Goal: Information Seeking & Learning: Learn about a topic

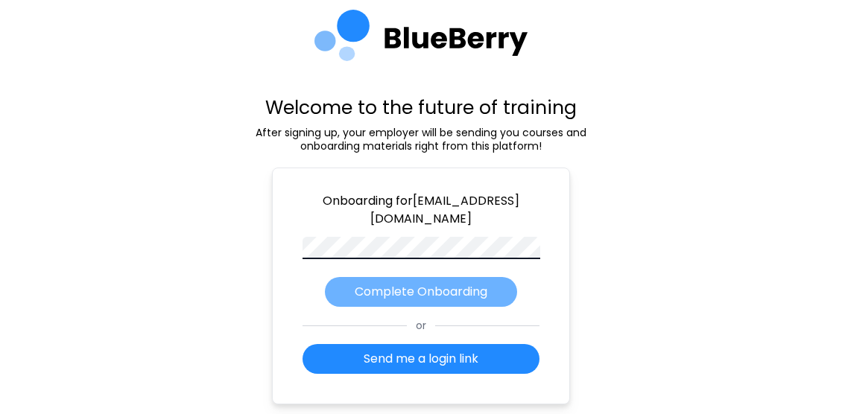
click at [460, 287] on p "Complete Onboarding" at bounding box center [421, 292] width 133 height 18
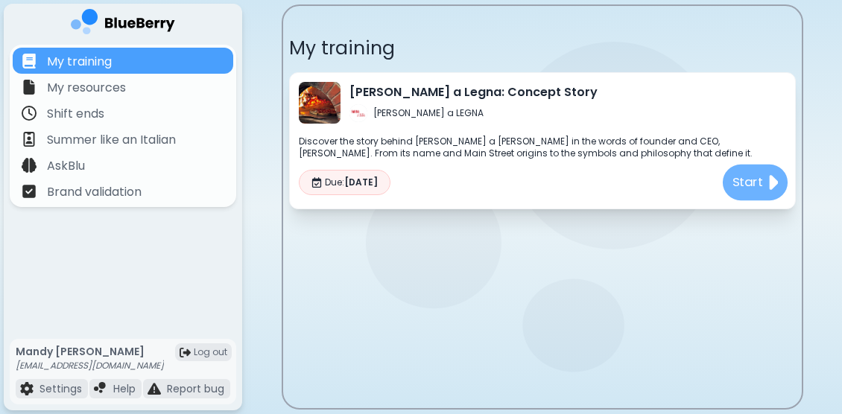
click at [742, 186] on p "Start" at bounding box center [747, 182] width 31 height 19
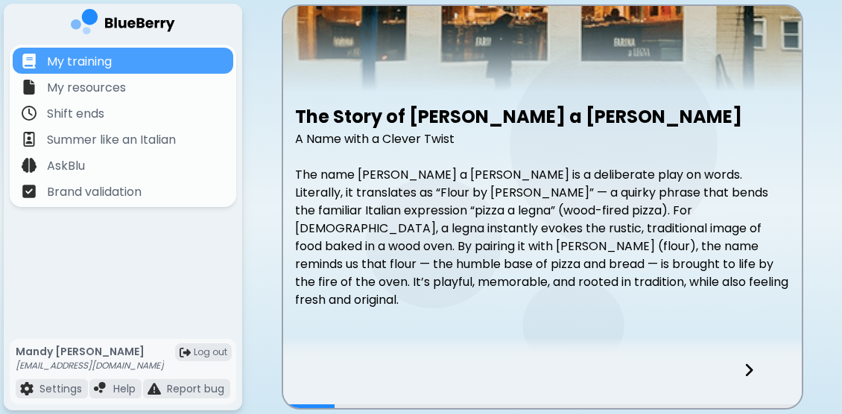
scroll to position [201, 0]
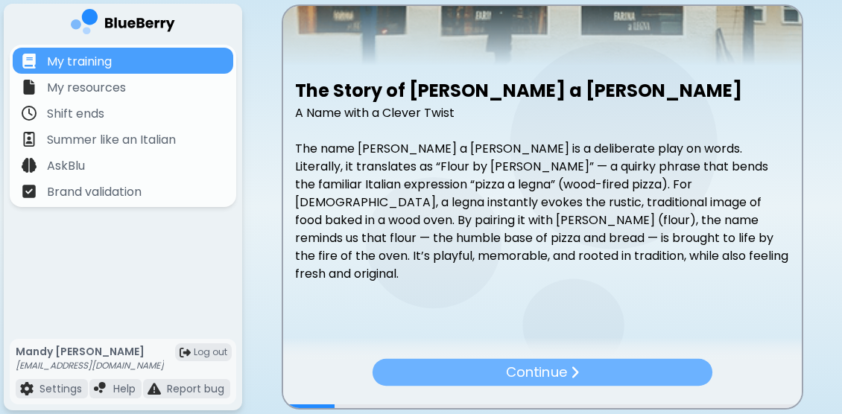
click at [574, 375] on img at bounding box center [574, 373] width 9 height 14
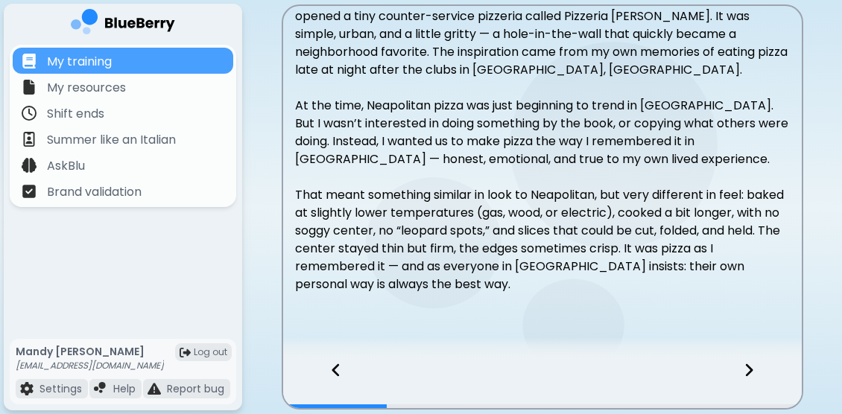
scroll to position [344, 0]
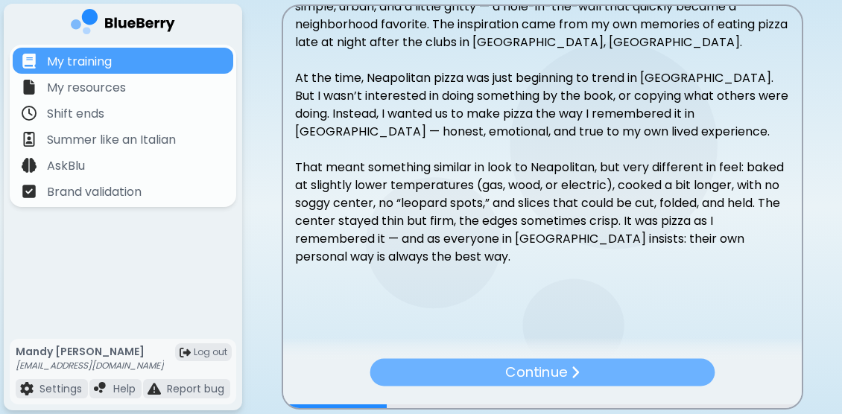
click at [584, 373] on div "Continue" at bounding box center [542, 373] width 345 height 28
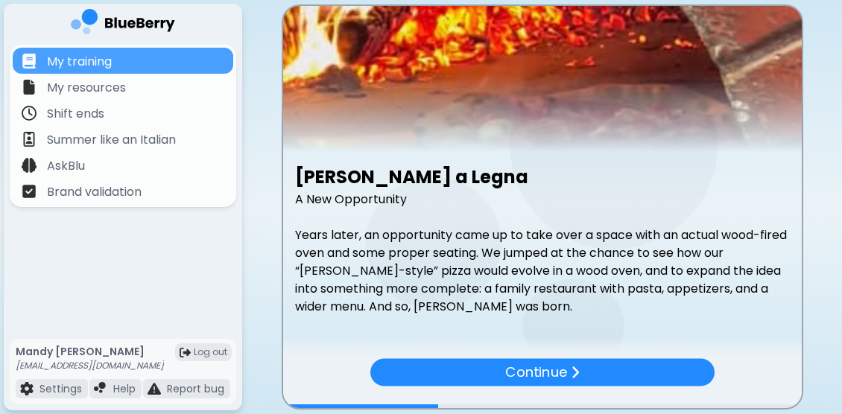
scroll to position [165, 0]
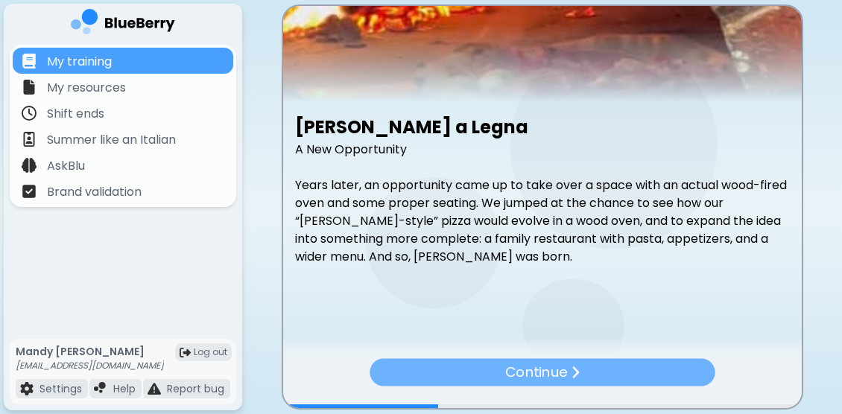
click at [525, 373] on p "Continue" at bounding box center [536, 373] width 62 height 22
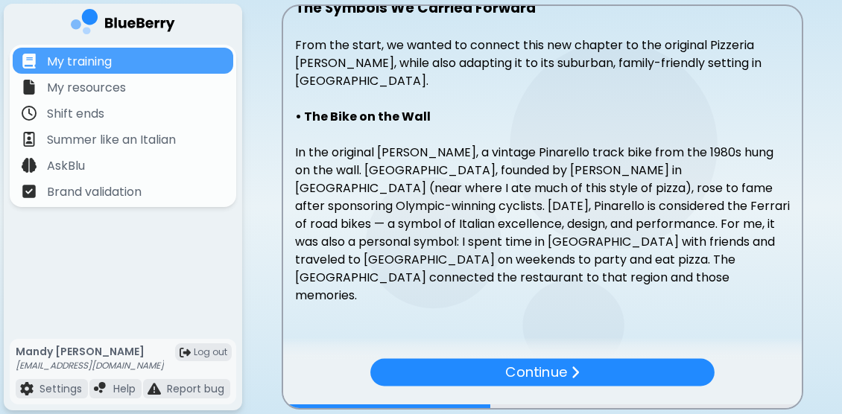
scroll to position [284, 0]
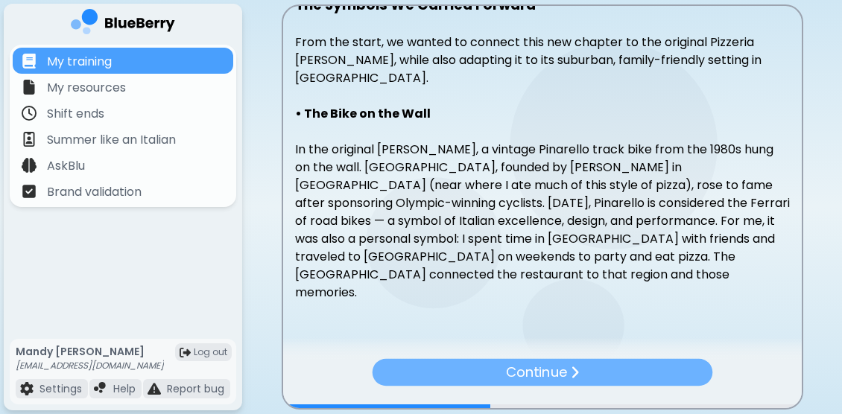
click at [549, 373] on p "Continue" at bounding box center [535, 372] width 61 height 21
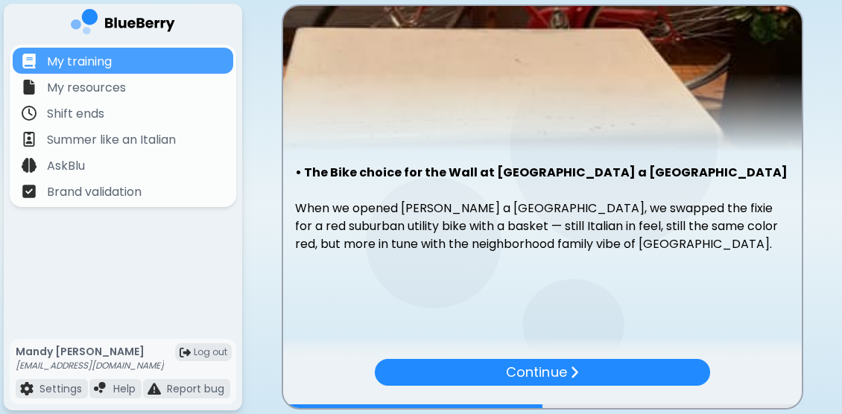
scroll to position [116, 0]
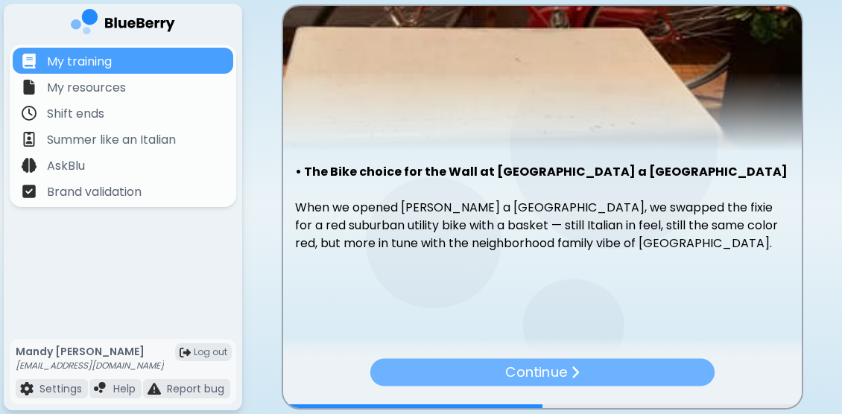
click at [575, 373] on img at bounding box center [574, 373] width 9 height 15
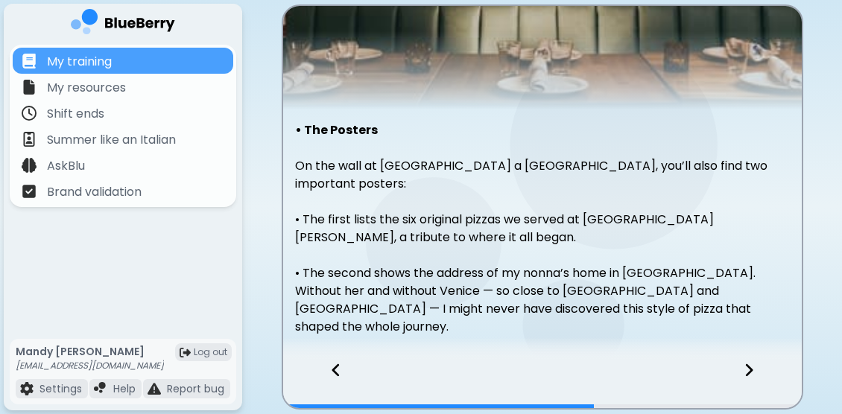
scroll to position [165, 0]
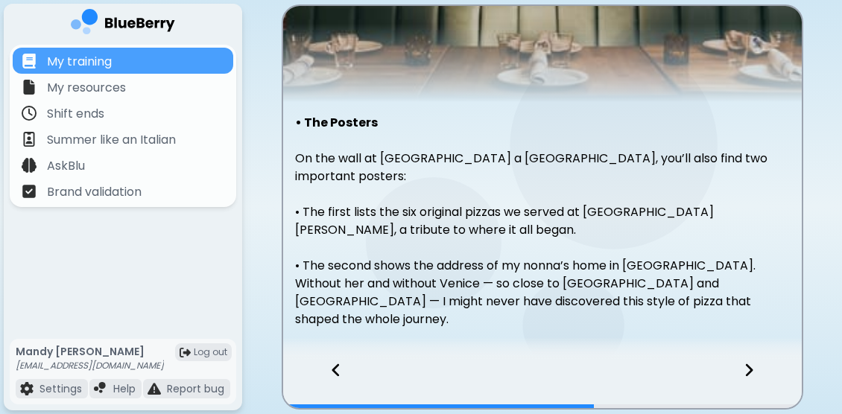
click at [749, 368] on icon at bounding box center [748, 370] width 7 height 13
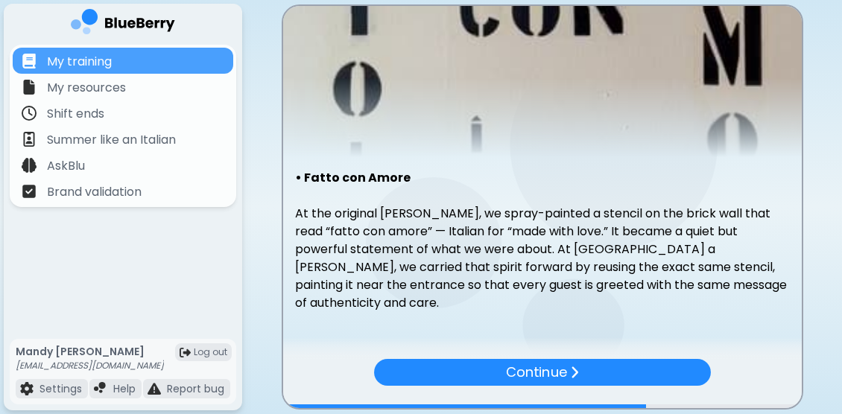
scroll to position [112, 0]
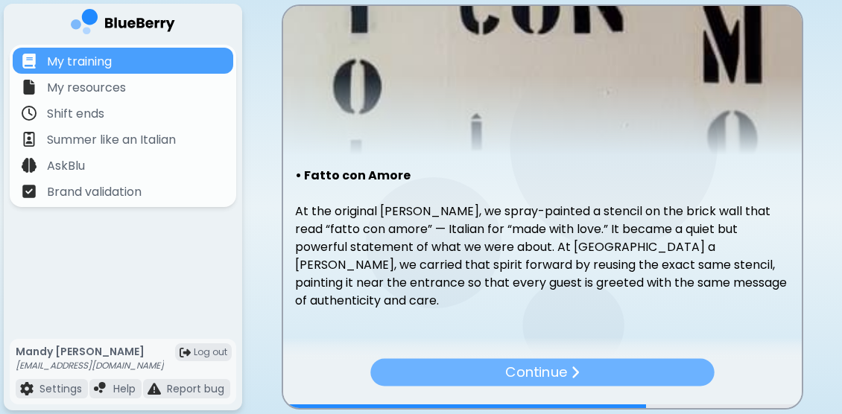
click at [537, 372] on p "Continue" at bounding box center [536, 373] width 62 height 22
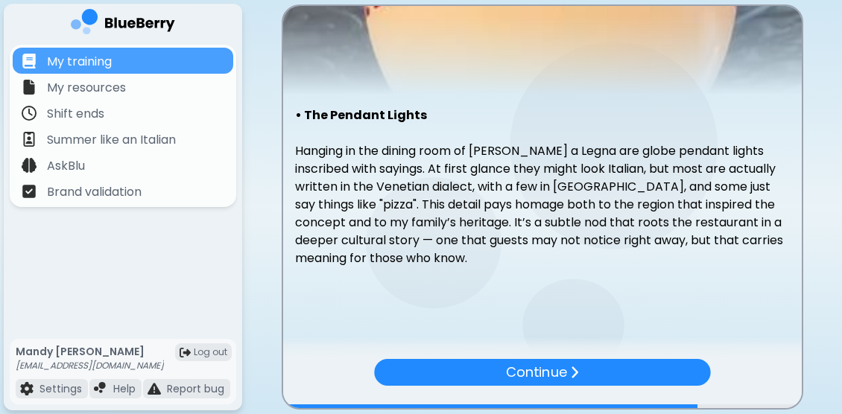
scroll to position [173, 0]
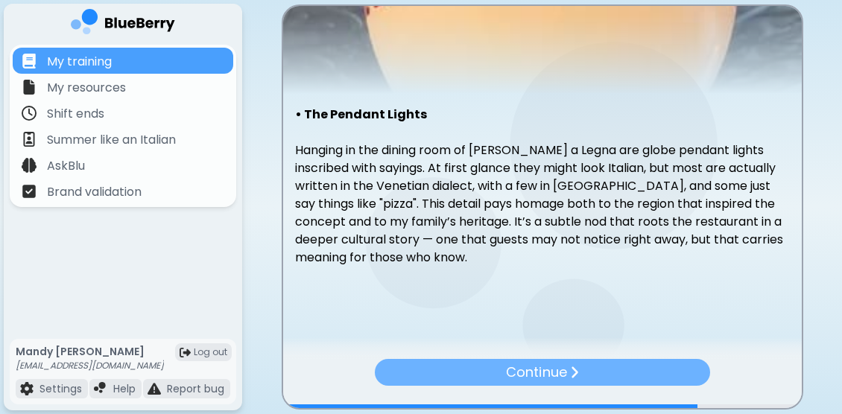
click at [478, 370] on div "Continue" at bounding box center [541, 372] width 335 height 27
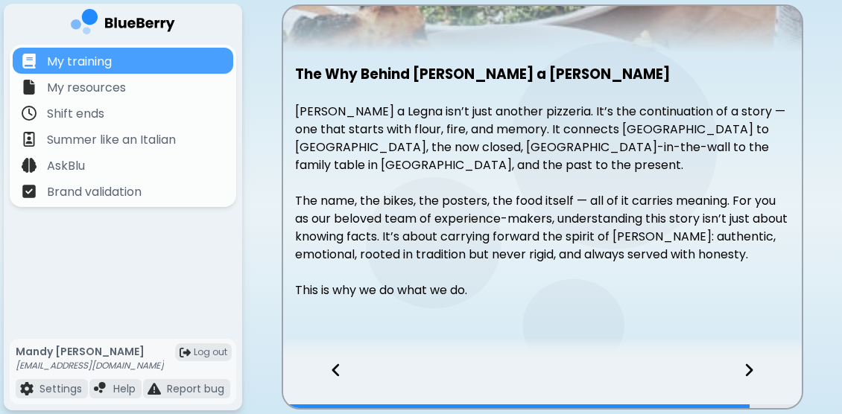
scroll to position [249, 0]
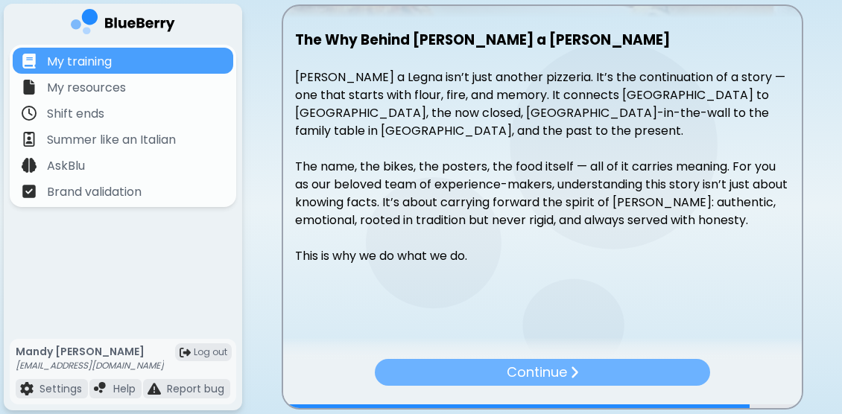
click at [513, 373] on p "Continue" at bounding box center [536, 372] width 60 height 21
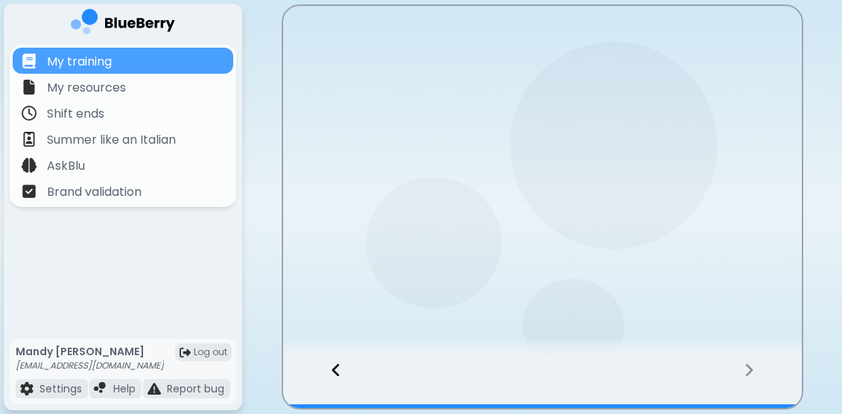
scroll to position [0, 0]
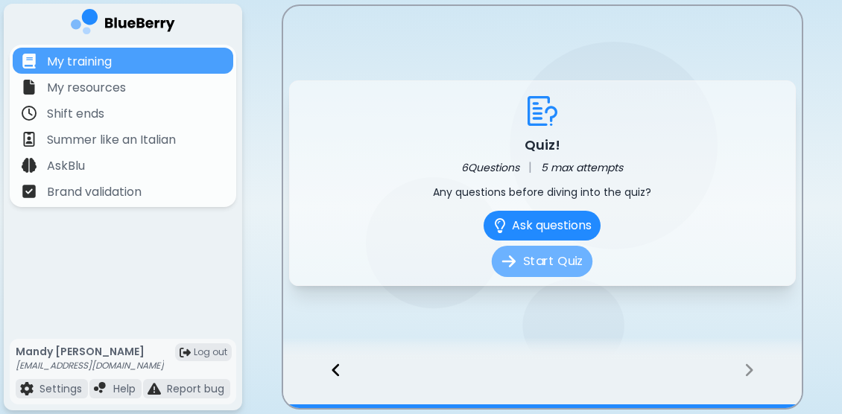
click at [545, 256] on button "Start Quiz" at bounding box center [542, 261] width 101 height 31
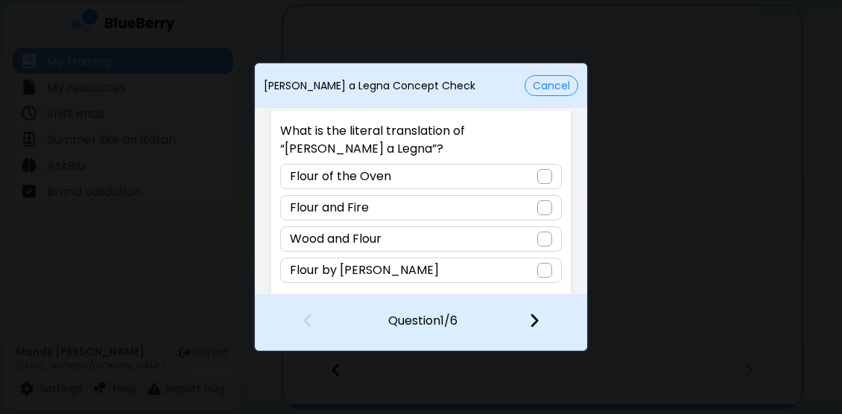
scroll to position [42, 0]
click at [540, 264] on div at bounding box center [544, 269] width 15 height 15
click at [537, 326] on img at bounding box center [534, 320] width 10 height 16
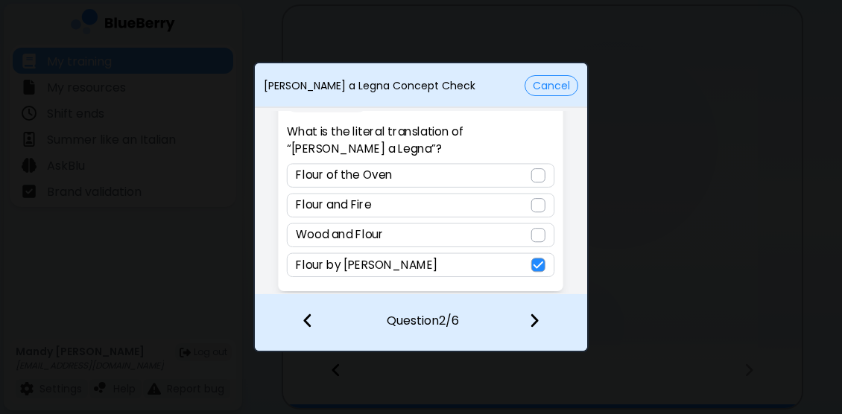
scroll to position [31, 0]
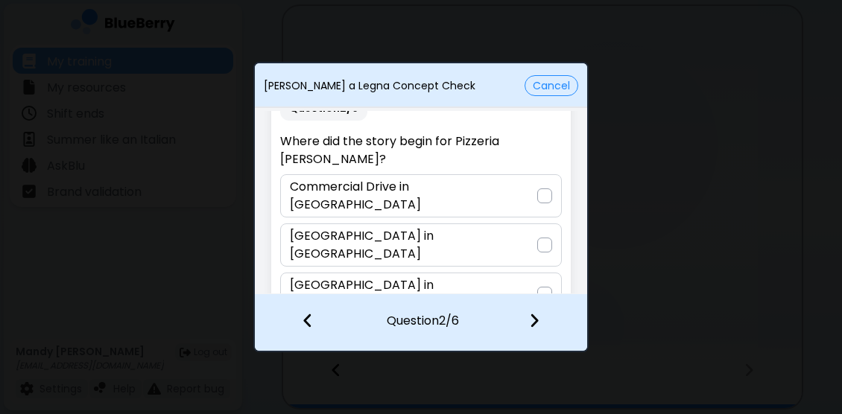
click at [537, 238] on div at bounding box center [544, 245] width 15 height 15
click at [531, 318] on img at bounding box center [534, 320] width 10 height 16
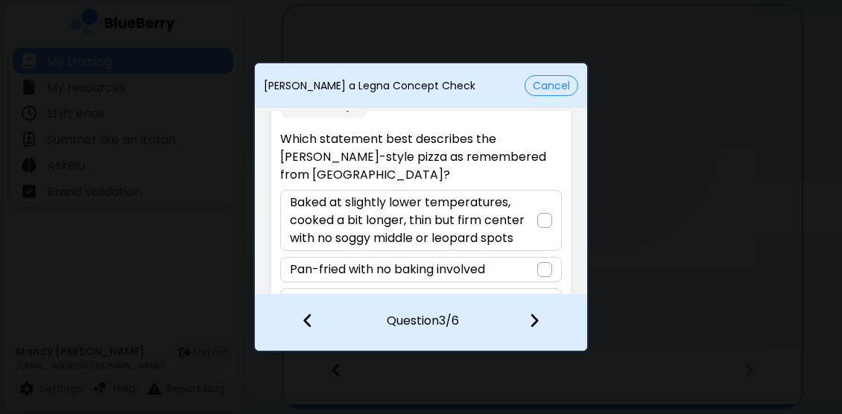
scroll to position [30, 0]
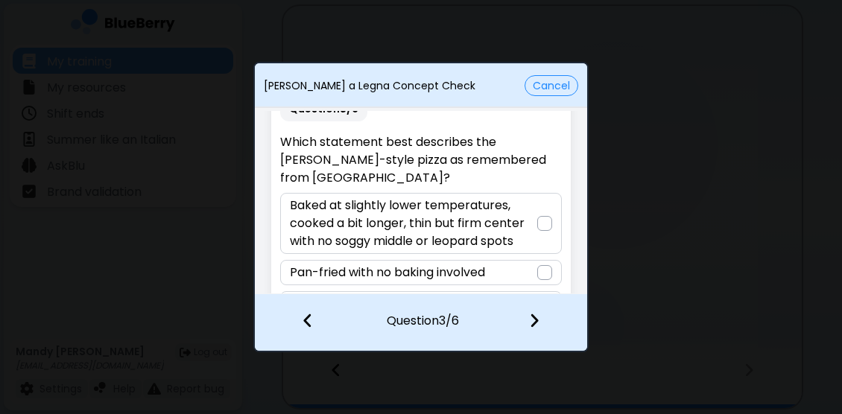
click at [541, 225] on div at bounding box center [544, 223] width 15 height 15
click at [537, 317] on img at bounding box center [534, 320] width 10 height 16
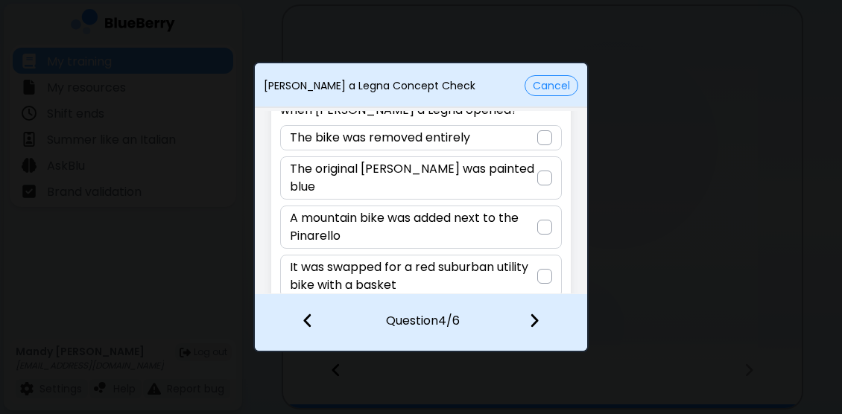
scroll to position [80, 0]
click at [540, 268] on div at bounding box center [544, 275] width 15 height 15
click at [537, 315] on img at bounding box center [534, 320] width 10 height 16
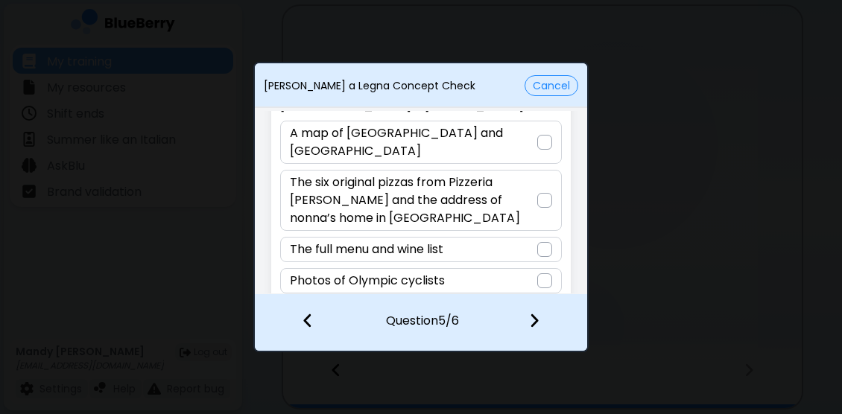
scroll to position [83, 0]
click at [541, 194] on div at bounding box center [544, 201] width 15 height 15
click at [543, 323] on div at bounding box center [543, 321] width 88 height 55
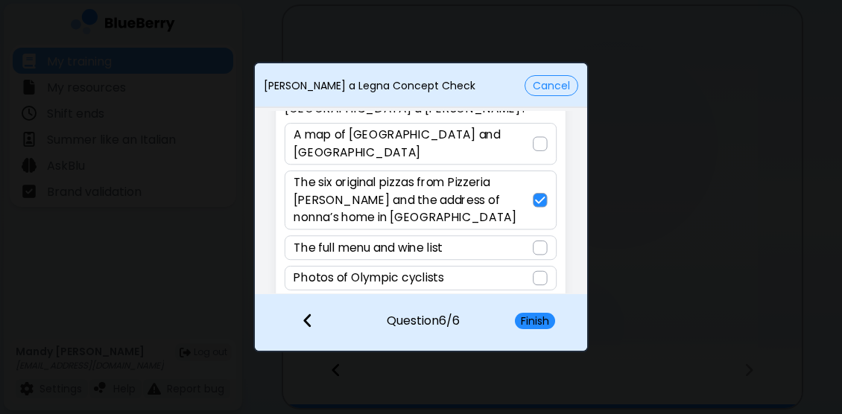
scroll to position [48, 0]
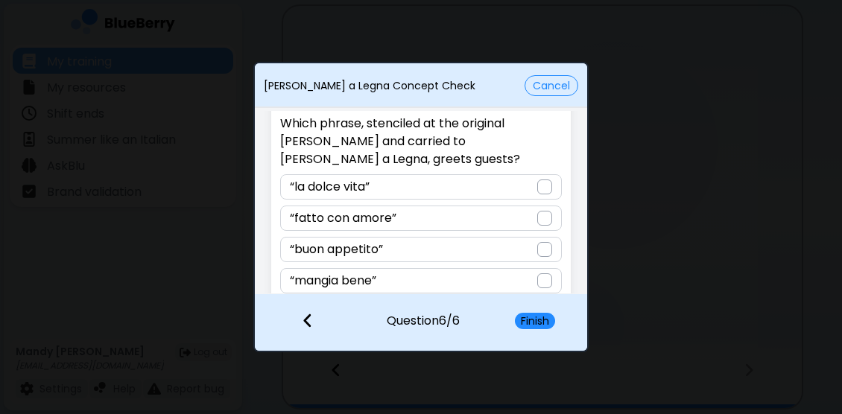
click at [539, 211] on div at bounding box center [544, 218] width 15 height 15
click at [537, 318] on button "Finish" at bounding box center [535, 321] width 40 height 16
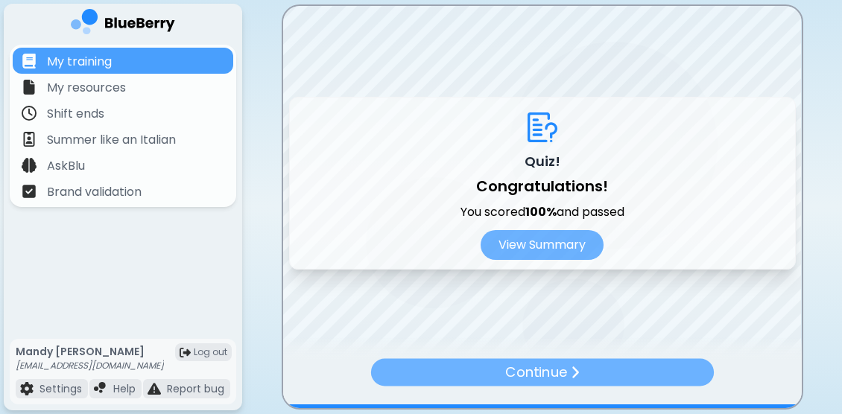
click at [565, 377] on p "Continue" at bounding box center [536, 373] width 62 height 22
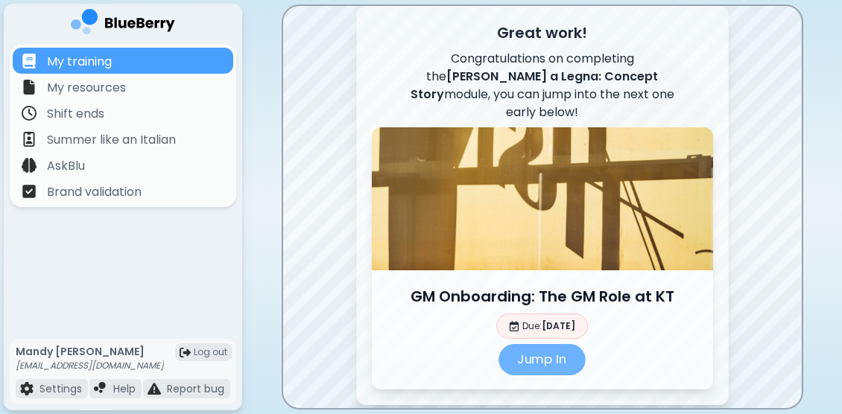
click at [548, 346] on p "Jump In" at bounding box center [542, 359] width 87 height 31
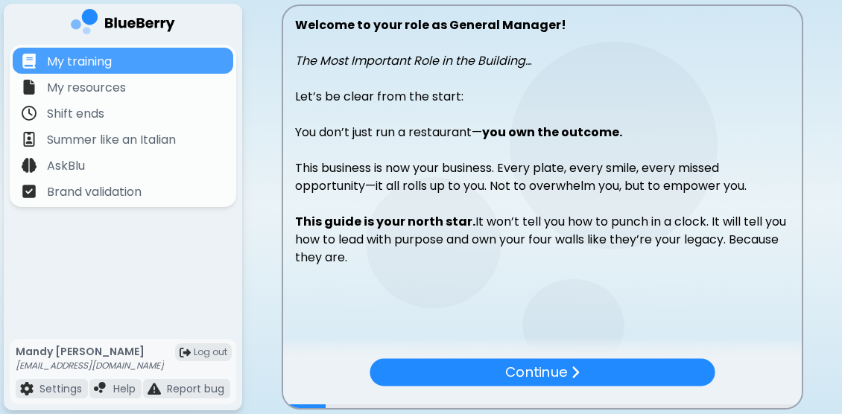
scroll to position [264, 0]
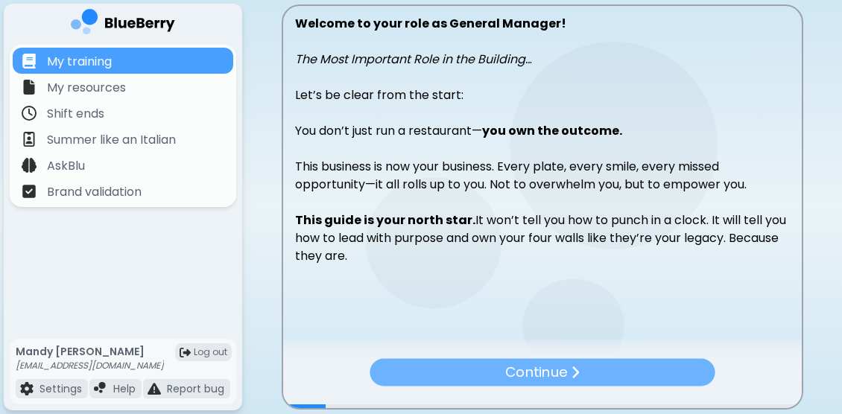
click at [436, 366] on div "Continue" at bounding box center [542, 373] width 345 height 28
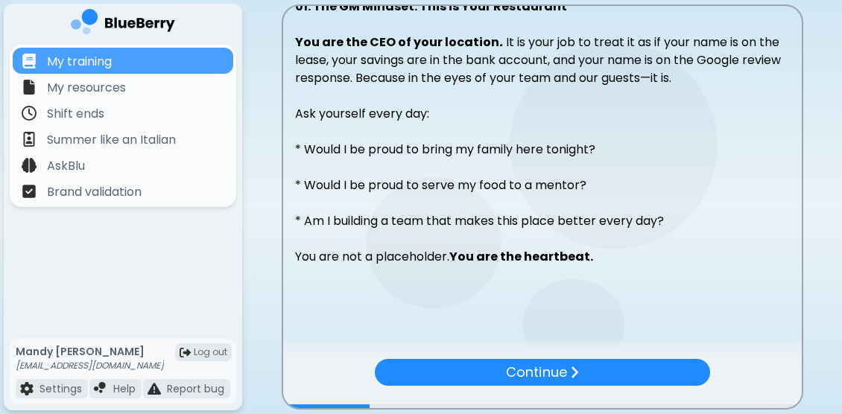
scroll to position [281, 0]
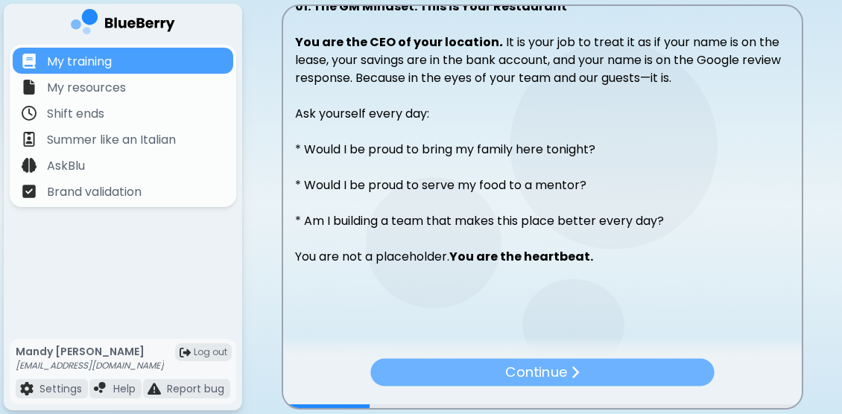
click at [558, 370] on p "Continue" at bounding box center [536, 373] width 62 height 22
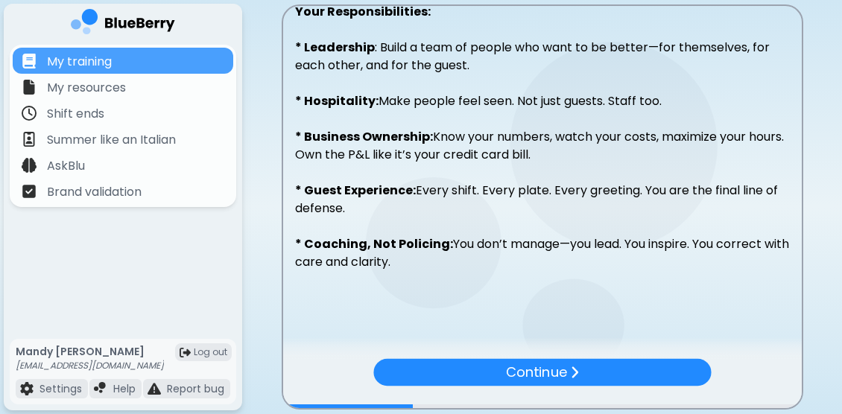
scroll to position [370, 0]
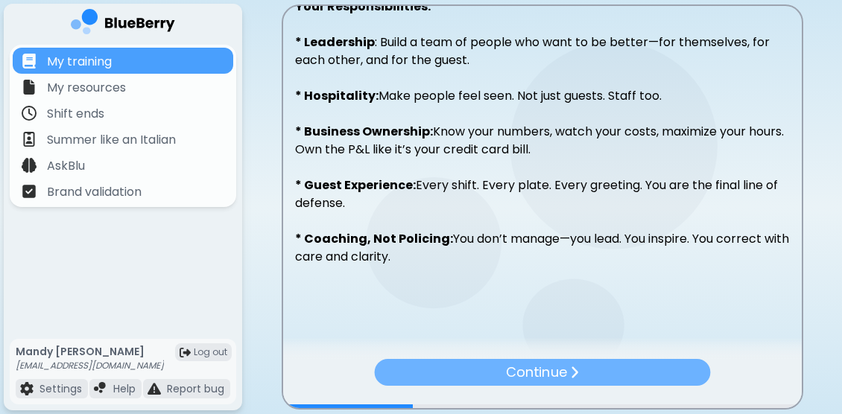
click at [540, 373] on p "Continue" at bounding box center [536, 372] width 60 height 21
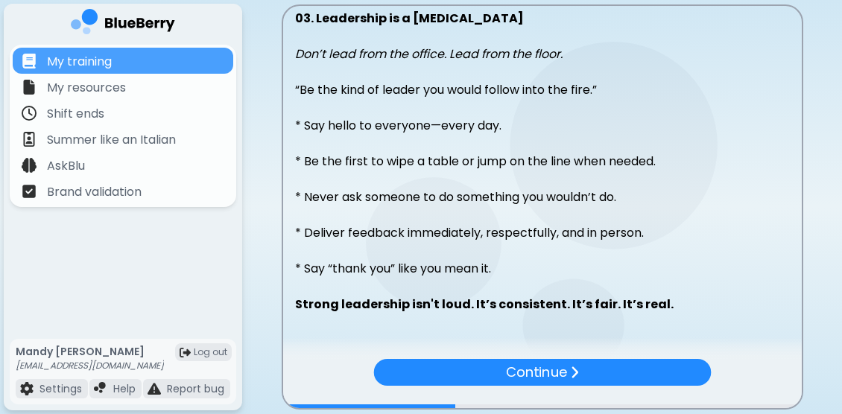
scroll to position [317, 0]
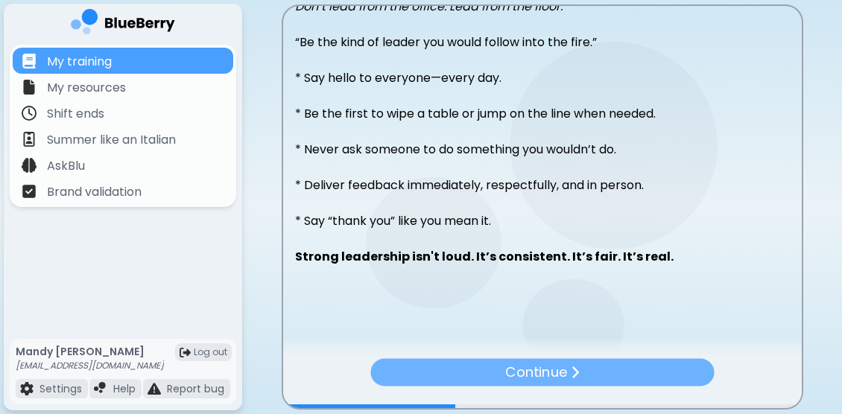
click at [488, 376] on div "Continue" at bounding box center [542, 373] width 344 height 28
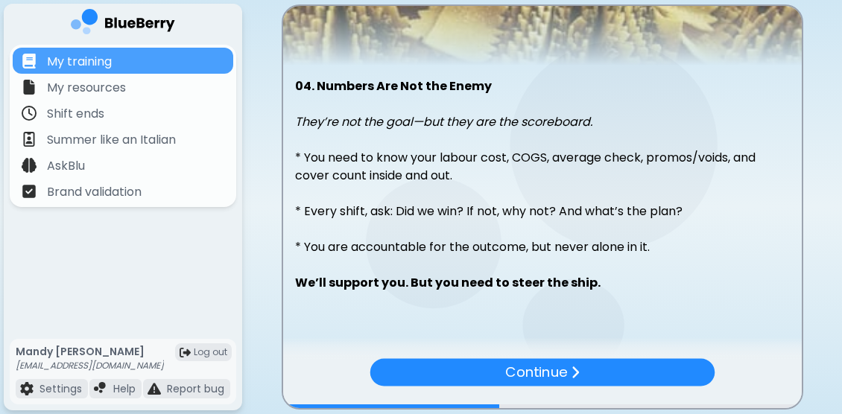
scroll to position [227, 0]
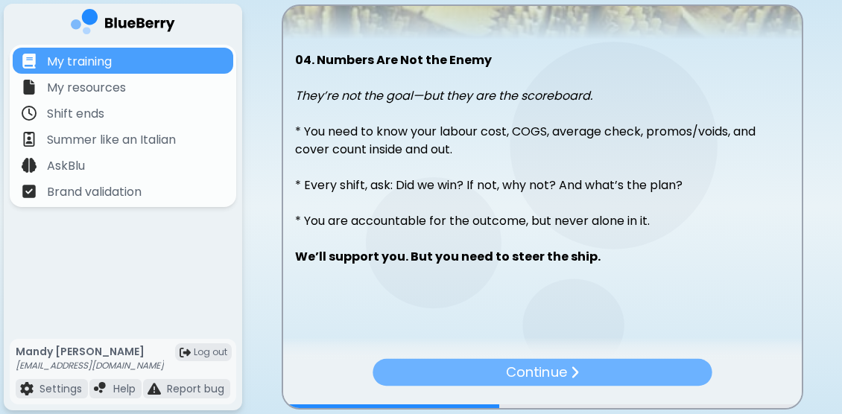
click at [520, 367] on p "Continue" at bounding box center [535, 372] width 61 height 21
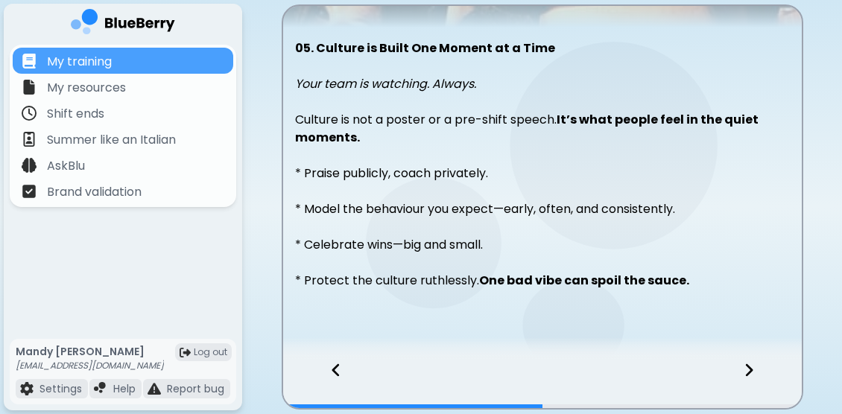
scroll to position [264, 0]
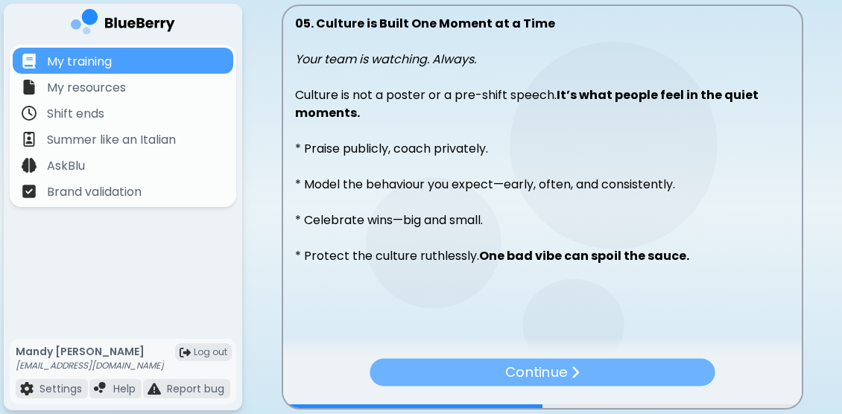
click at [511, 364] on p "Continue" at bounding box center [536, 373] width 62 height 22
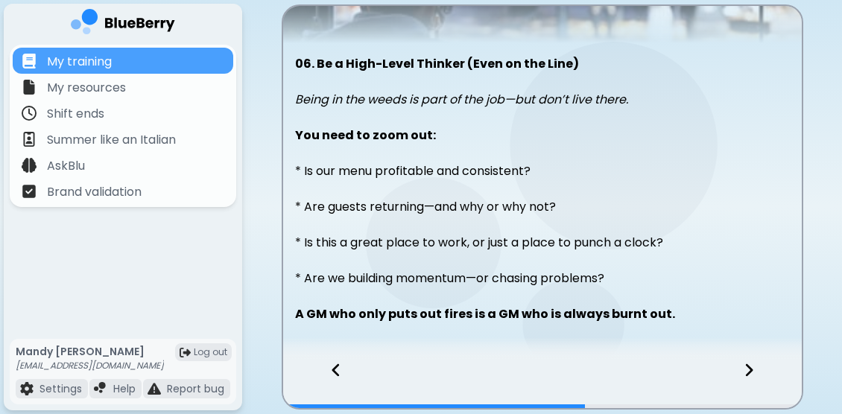
scroll to position [281, 0]
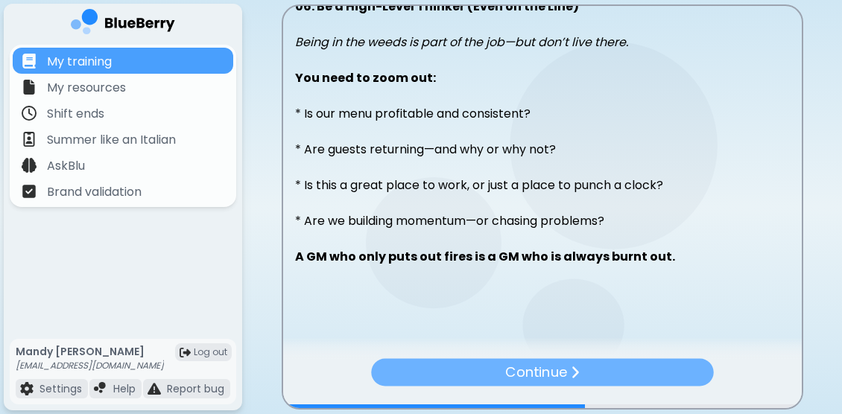
click at [564, 370] on p "Continue" at bounding box center [536, 373] width 62 height 22
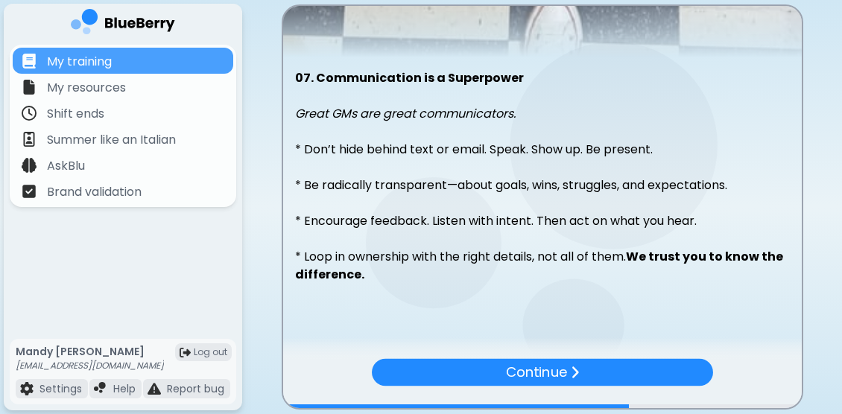
scroll to position [227, 0]
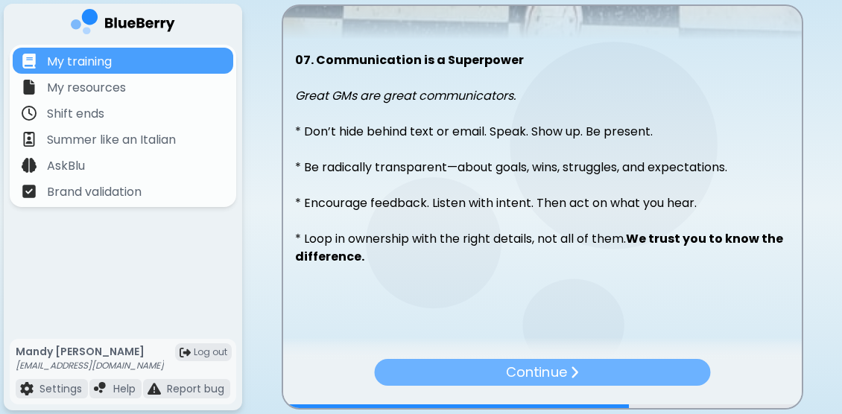
click at [552, 373] on p "Continue" at bounding box center [536, 372] width 60 height 21
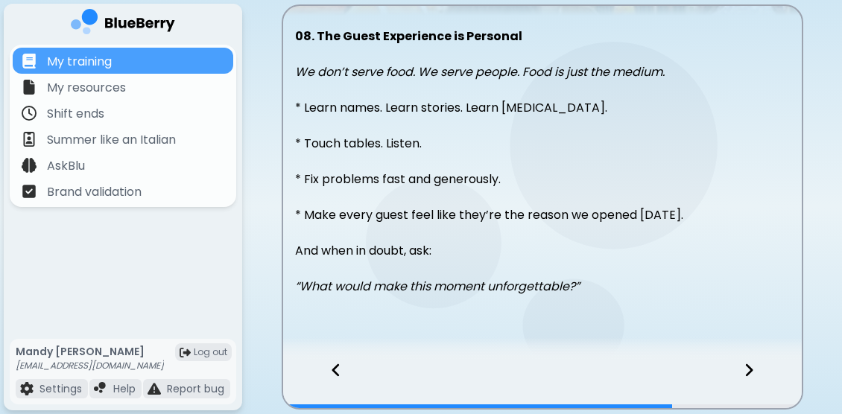
scroll to position [281, 0]
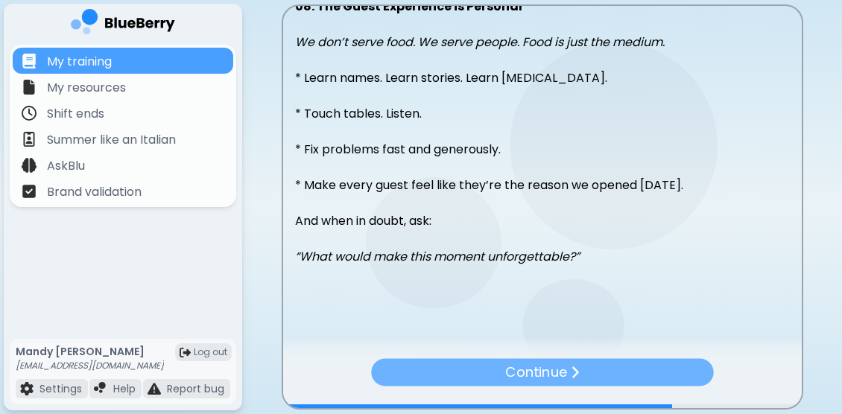
click at [546, 371] on p "Continue" at bounding box center [536, 373] width 62 height 22
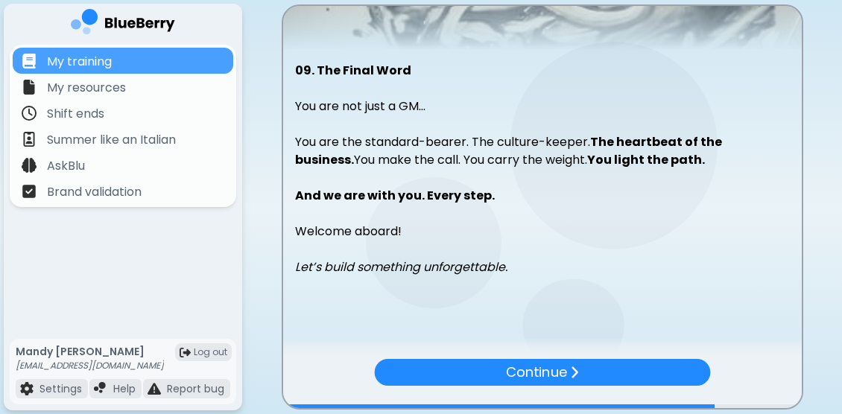
scroll to position [227, 0]
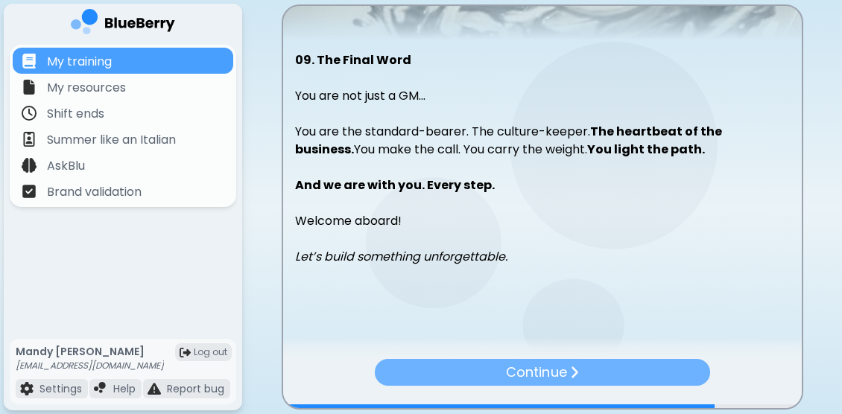
click at [581, 367] on div "Continue" at bounding box center [541, 372] width 335 height 27
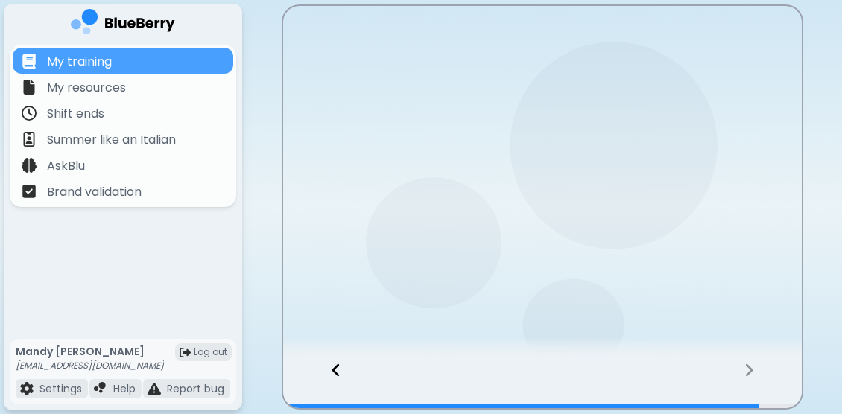
scroll to position [0, 0]
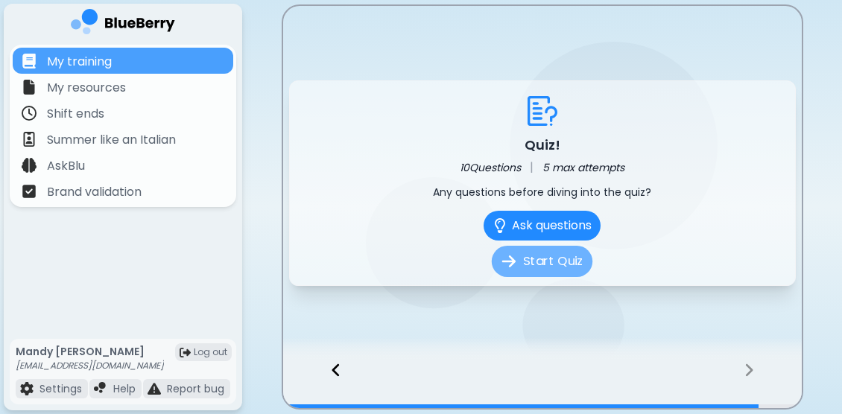
click at [557, 262] on button "Start Quiz" at bounding box center [542, 261] width 101 height 31
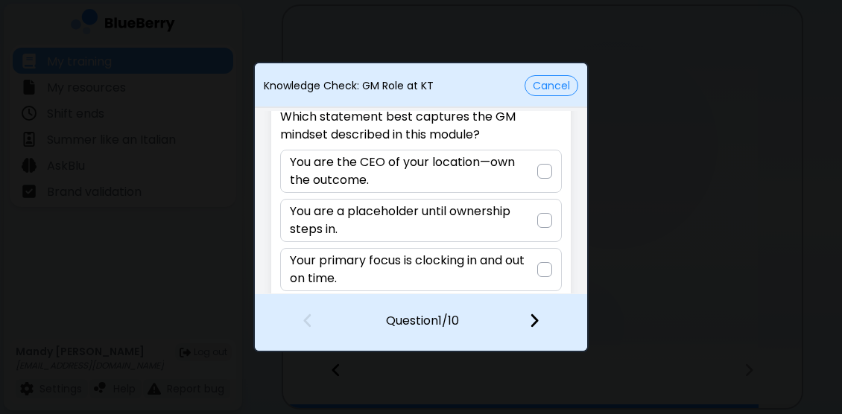
scroll to position [53, 0]
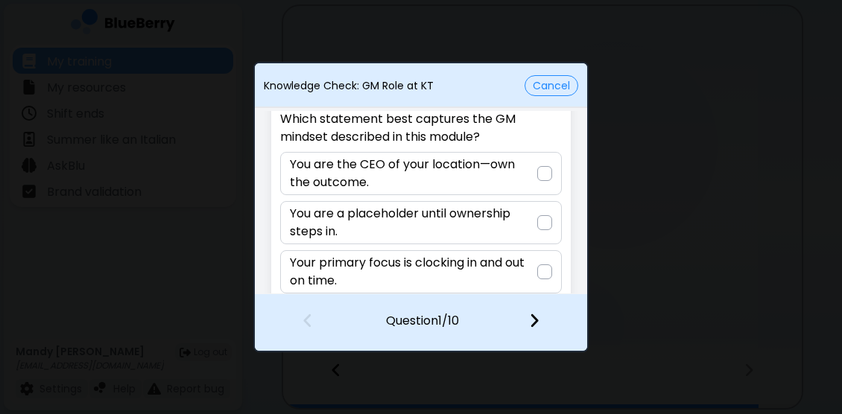
click at [542, 174] on div at bounding box center [544, 173] width 15 height 15
click at [534, 323] on img at bounding box center [534, 320] width 10 height 16
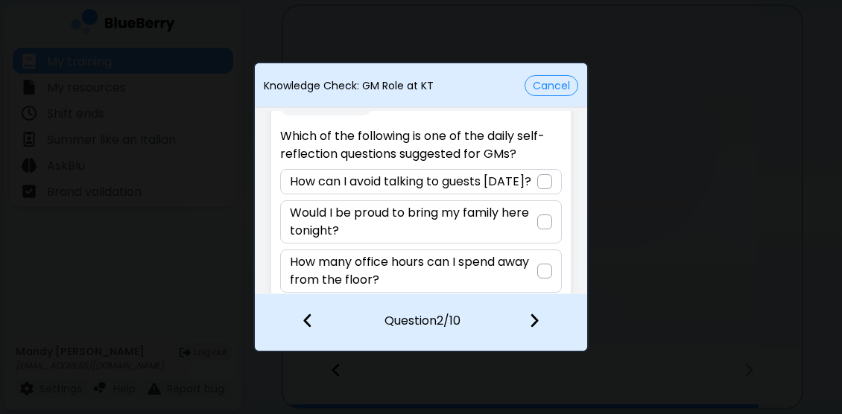
scroll to position [38, 0]
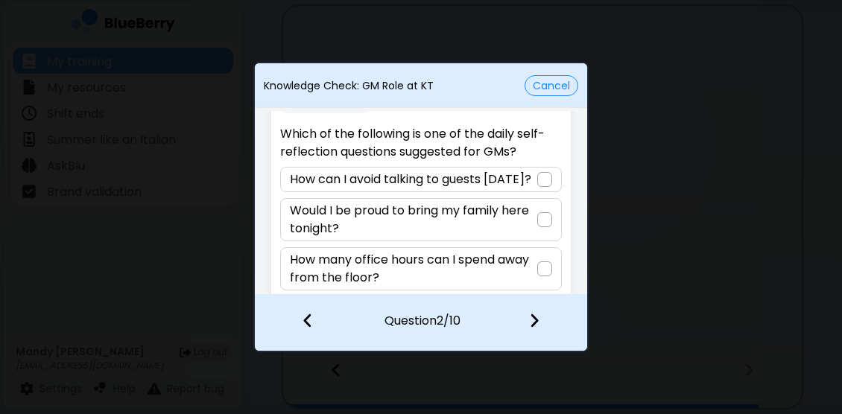
click at [543, 215] on div at bounding box center [544, 219] width 15 height 15
click at [534, 314] on img at bounding box center [534, 320] width 10 height 16
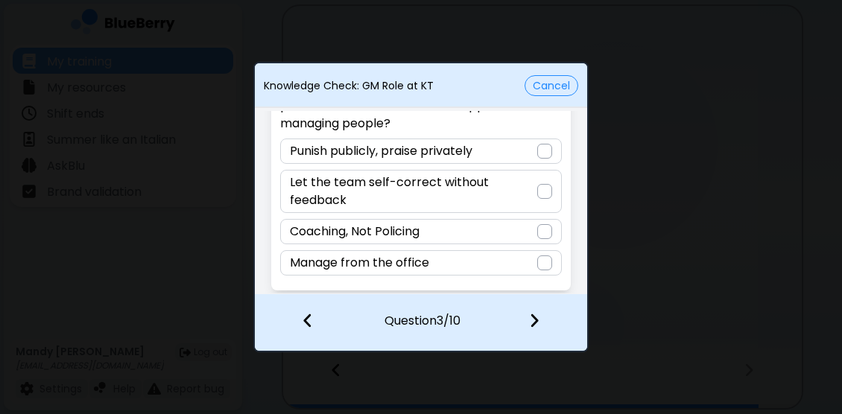
scroll to position [83, 0]
click at [538, 229] on div at bounding box center [544, 232] width 15 height 15
click at [537, 318] on img at bounding box center [534, 320] width 10 height 16
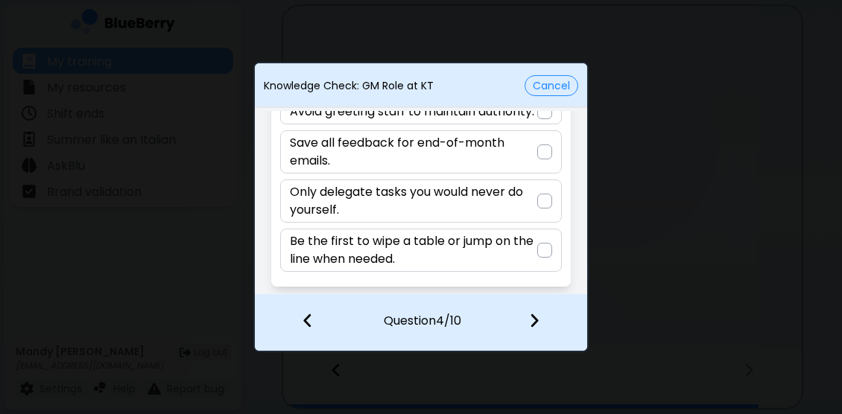
scroll to position [120, 0]
click at [540, 251] on div at bounding box center [544, 250] width 15 height 15
click at [531, 316] on img at bounding box center [534, 320] width 10 height 16
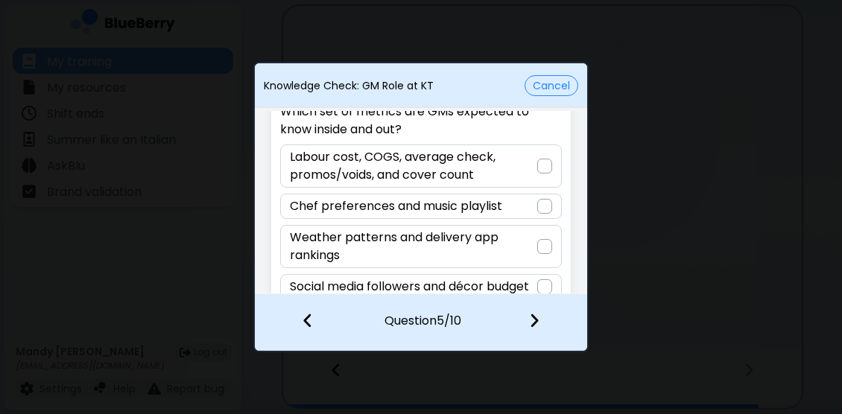
scroll to position [60, 0]
click at [543, 166] on div at bounding box center [544, 167] width 15 height 15
click at [539, 318] on img at bounding box center [534, 320] width 10 height 16
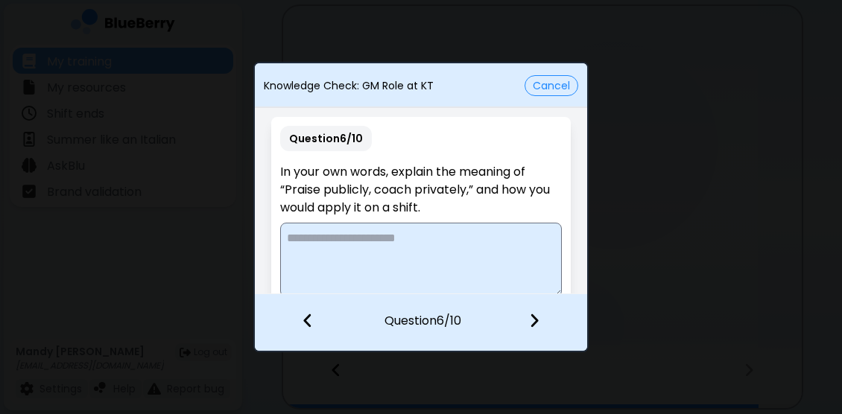
scroll to position [0, 0]
click at [398, 234] on textarea at bounding box center [420, 260] width 281 height 75
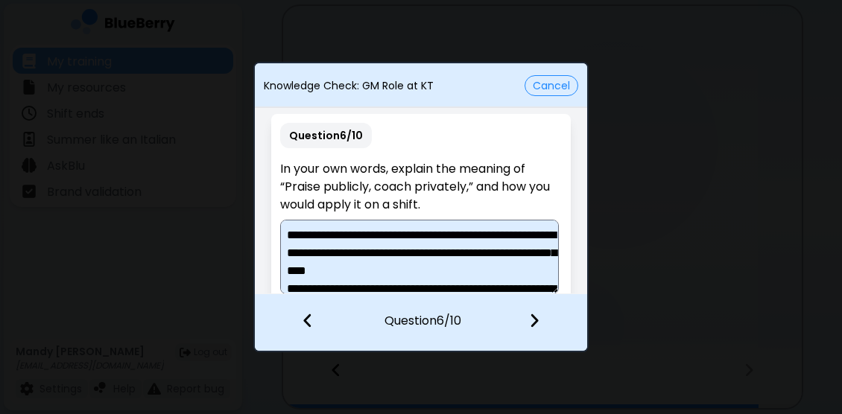
scroll to position [11, 0]
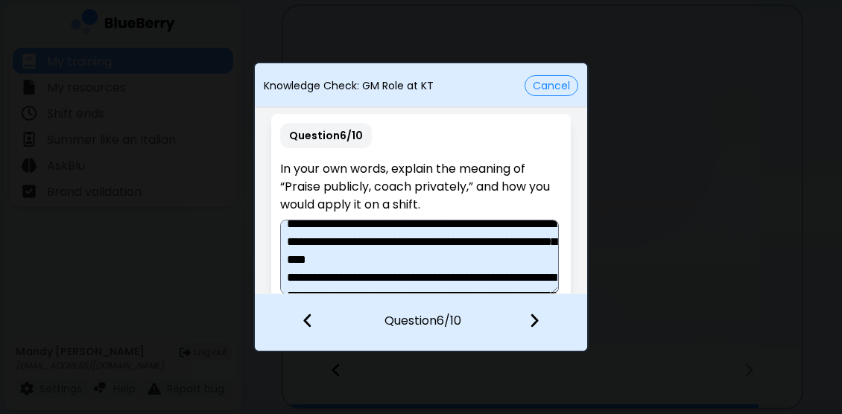
click at [360, 259] on textarea "**********" at bounding box center [419, 257] width 279 height 75
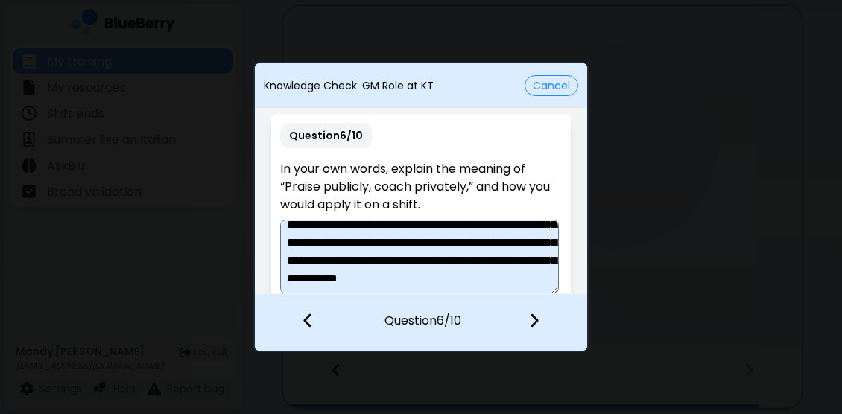
scroll to position [125, 0]
type textarea "**********"
click at [533, 320] on img at bounding box center [534, 320] width 10 height 16
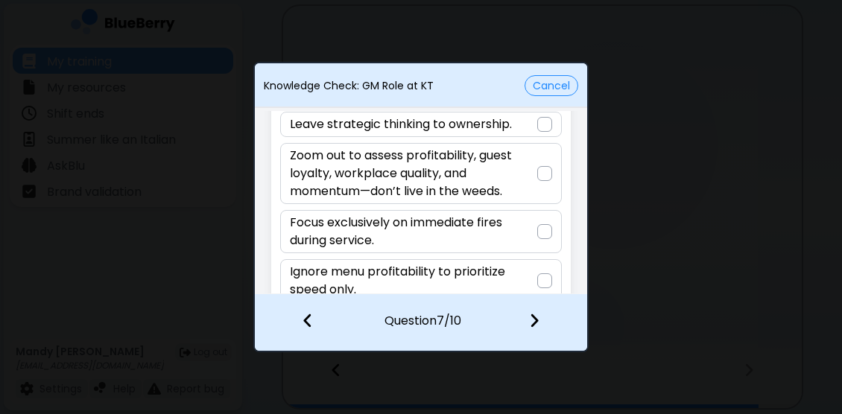
scroll to position [92, 0]
click at [540, 174] on div at bounding box center [544, 174] width 15 height 15
click at [533, 318] on img at bounding box center [534, 320] width 10 height 16
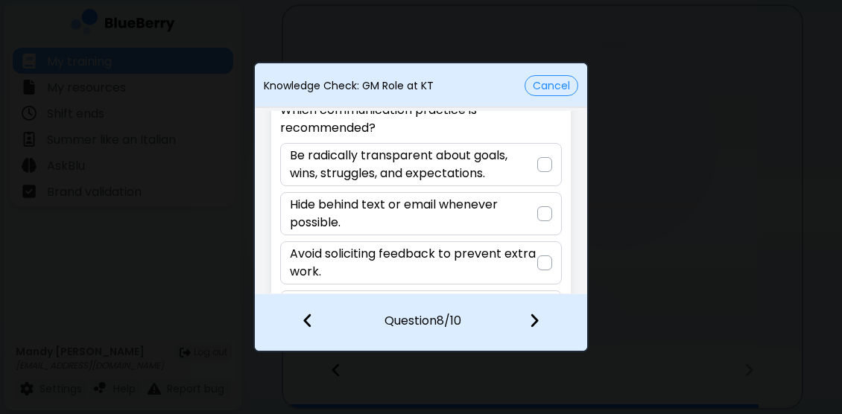
scroll to position [60, 0]
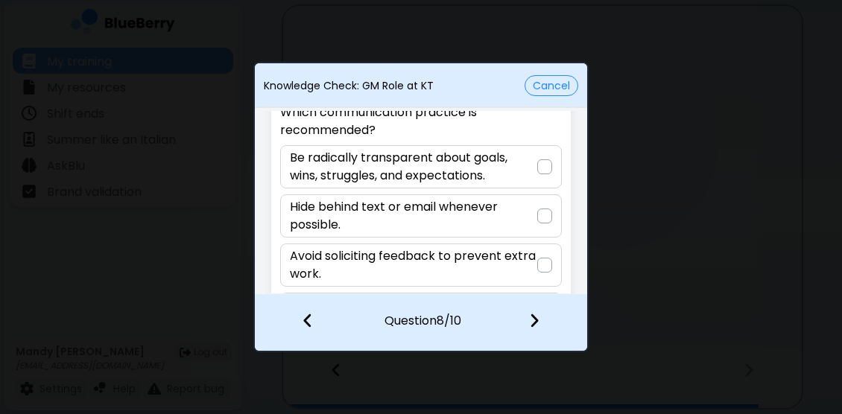
click at [543, 166] on div at bounding box center [544, 167] width 15 height 15
click at [526, 316] on div at bounding box center [543, 321] width 88 height 55
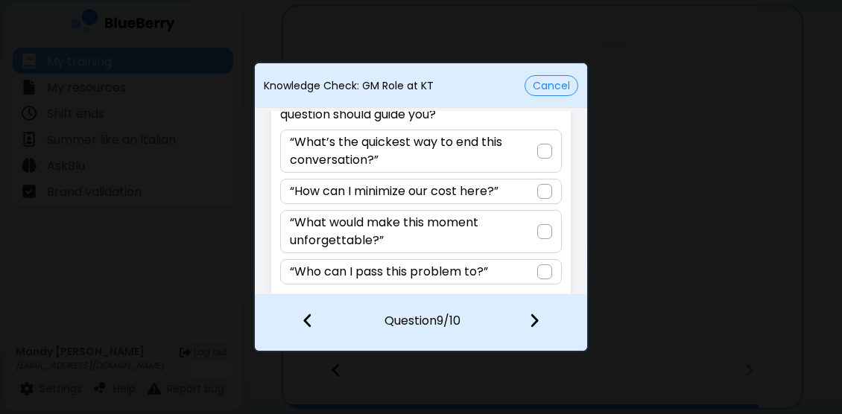
scroll to position [79, 0]
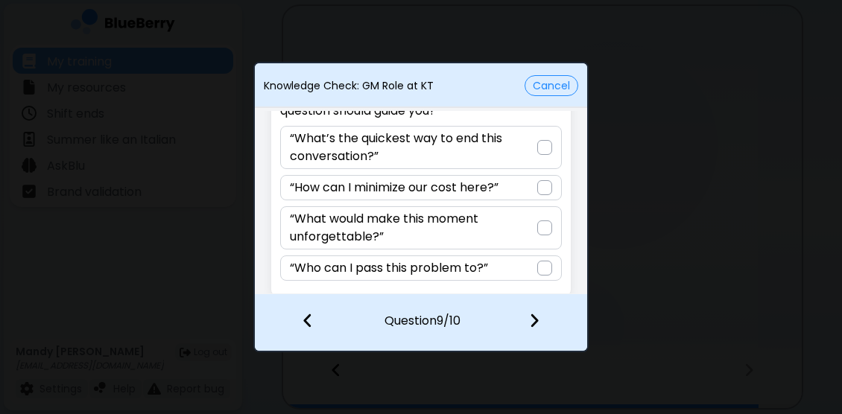
click at [540, 228] on div at bounding box center [544, 228] width 15 height 15
click at [534, 325] on img at bounding box center [534, 320] width 10 height 16
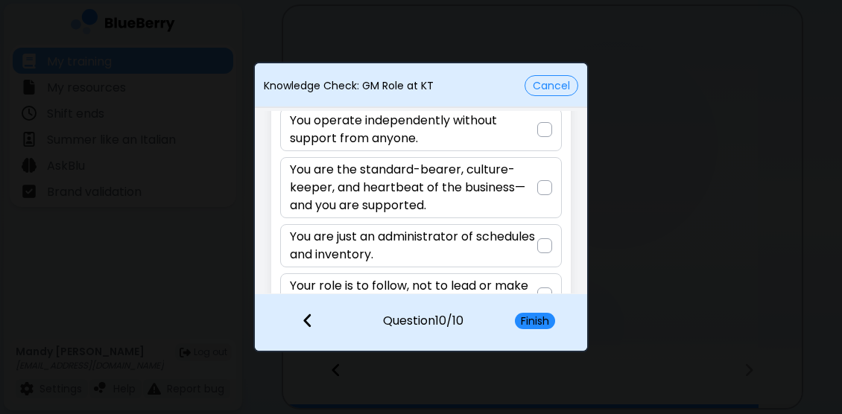
scroll to position [97, 0]
click at [545, 188] on div at bounding box center [544, 187] width 15 height 15
click at [531, 318] on button "Finish" at bounding box center [535, 321] width 40 height 16
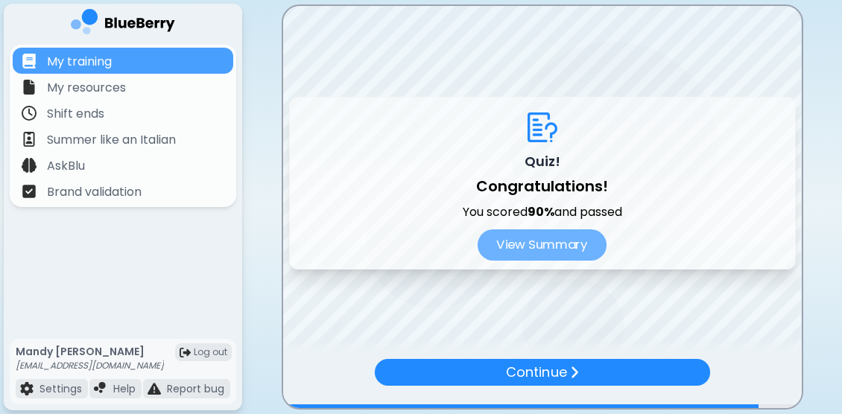
click at [573, 250] on button "View Summary" at bounding box center [542, 245] width 129 height 31
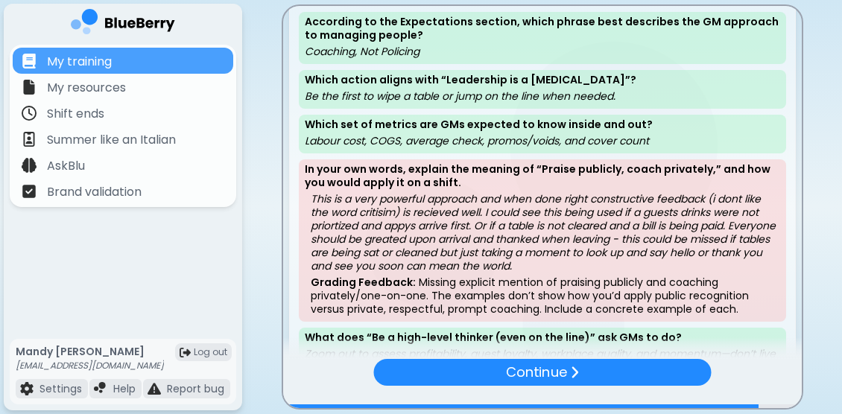
scroll to position [127, 0]
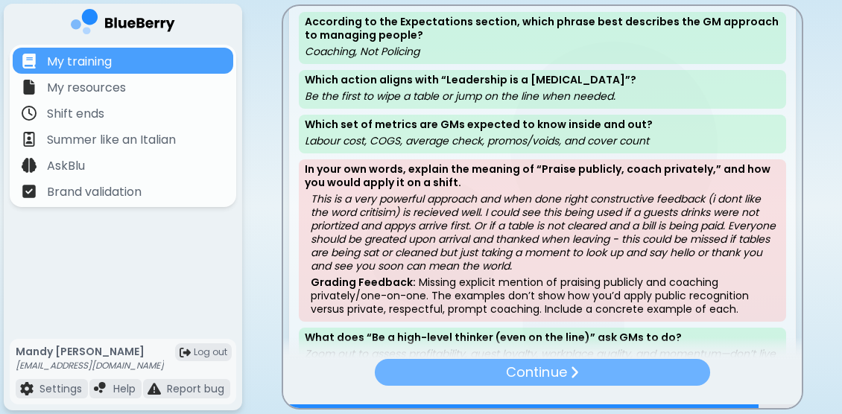
click at [508, 367] on p "Continue" at bounding box center [536, 372] width 60 height 21
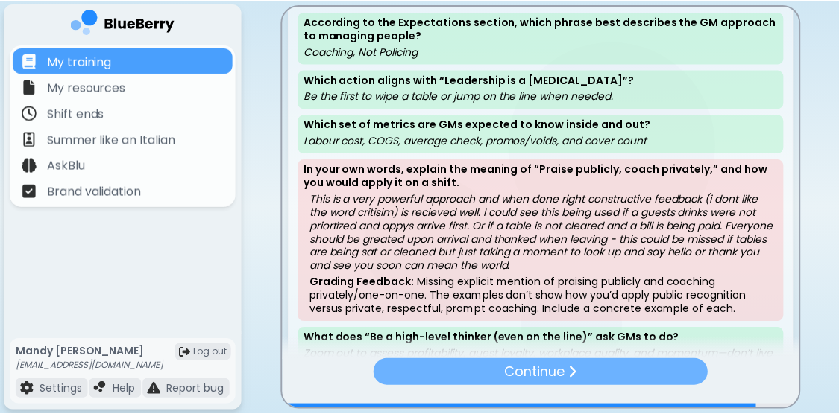
scroll to position [0, 0]
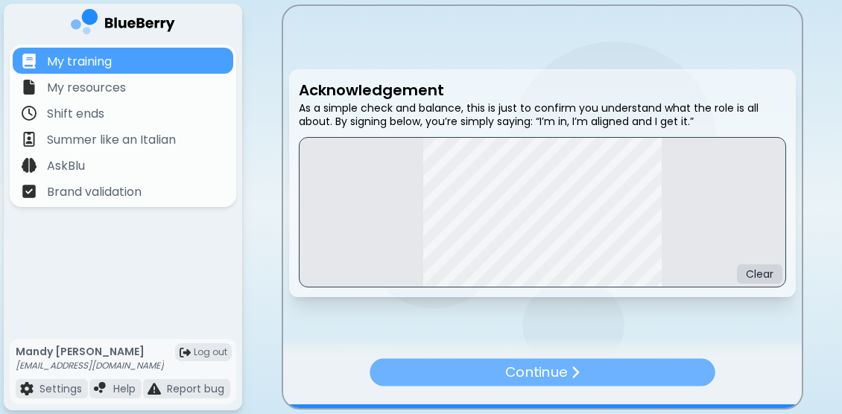
click at [568, 375] on div "Continue" at bounding box center [542, 373] width 345 height 28
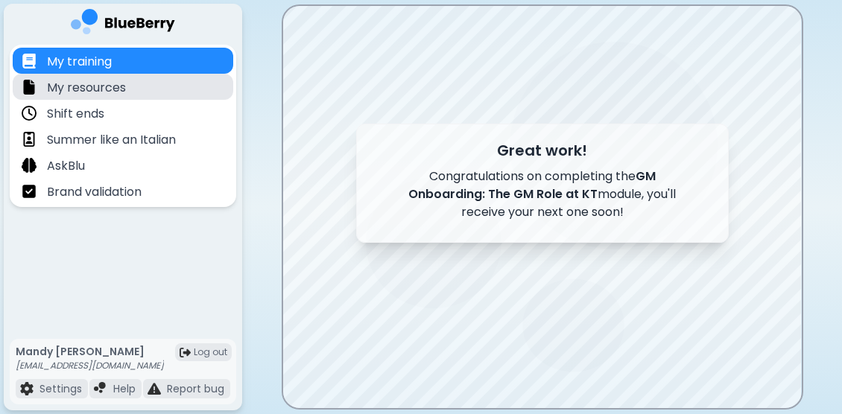
click at [113, 88] on p "My resources" at bounding box center [86, 88] width 79 height 18
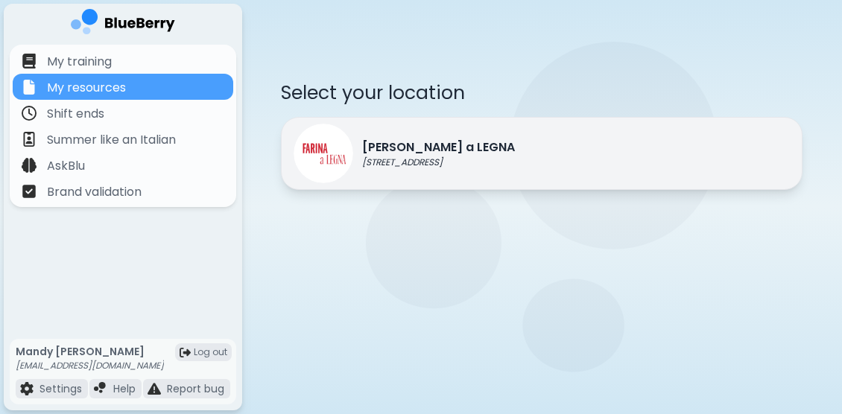
click at [404, 178] on div "[PERSON_NAME] a LEGNA [STREET_ADDRESS]" at bounding box center [404, 154] width 221 height 60
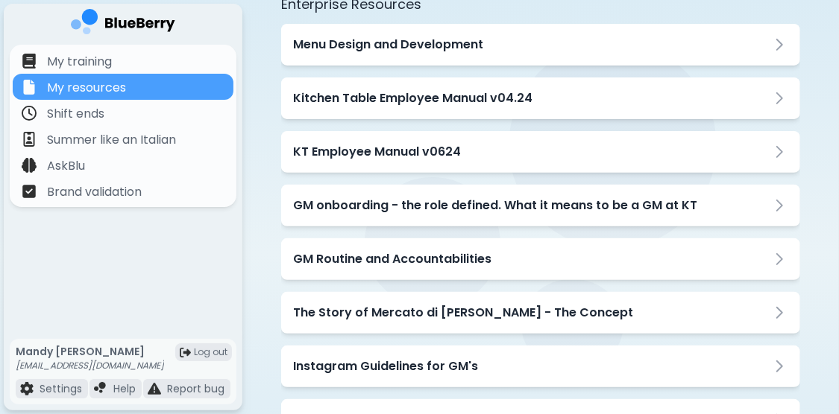
scroll to position [50, 0]
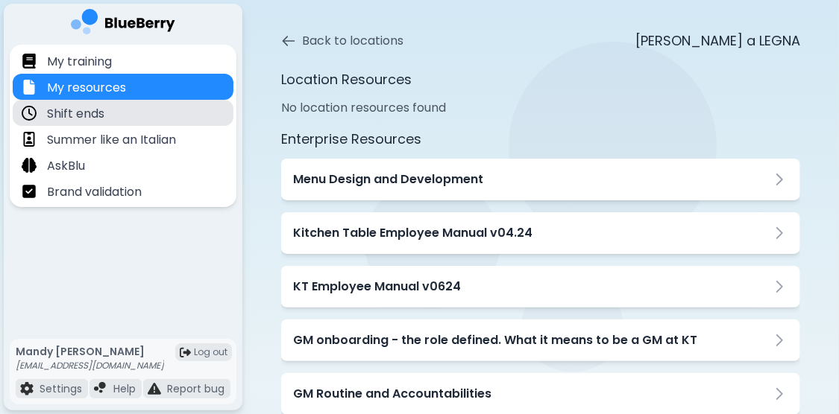
click at [75, 109] on p "Shift ends" at bounding box center [75, 114] width 57 height 18
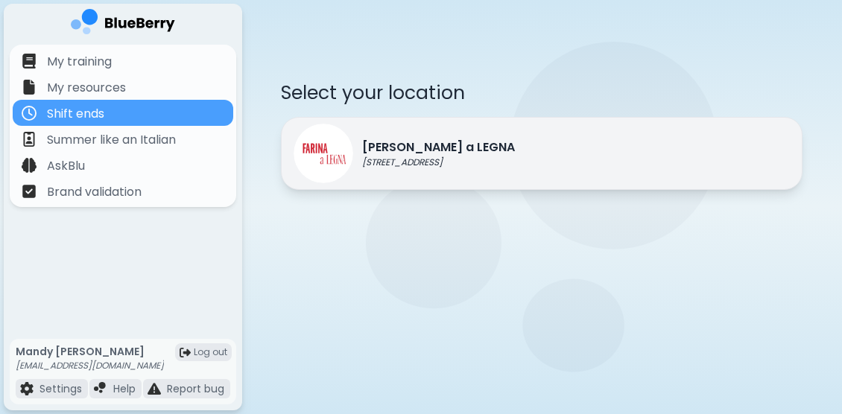
click at [411, 149] on p "[PERSON_NAME] a LEGNA" at bounding box center [438, 148] width 153 height 18
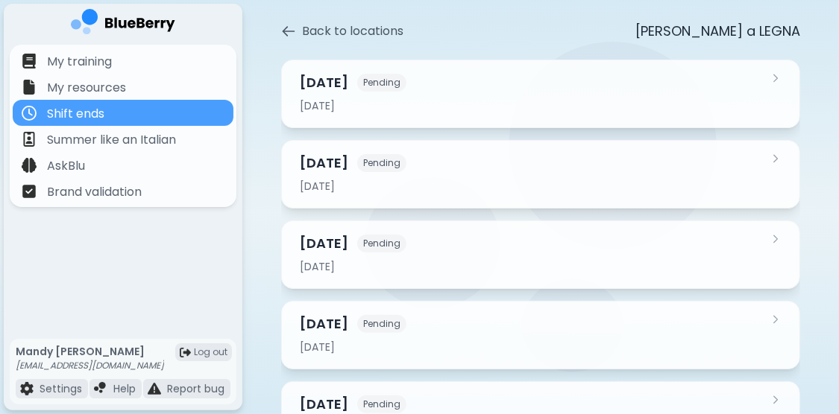
scroll to position [66, 0]
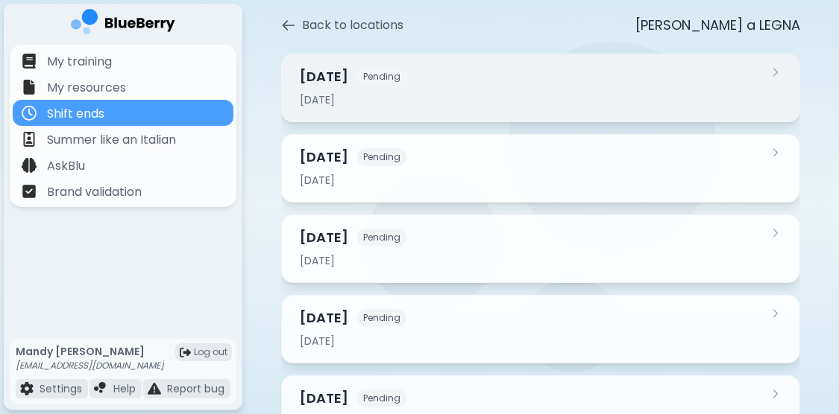
click at [774, 73] on icon at bounding box center [775, 72] width 12 height 12
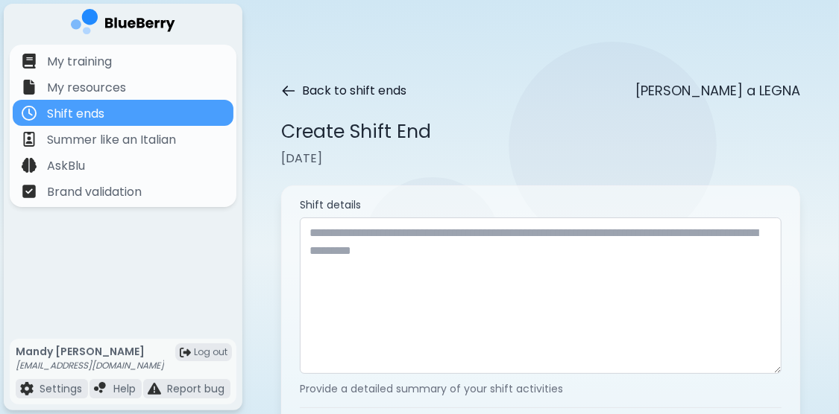
click at [283, 87] on icon at bounding box center [288, 90] width 15 height 15
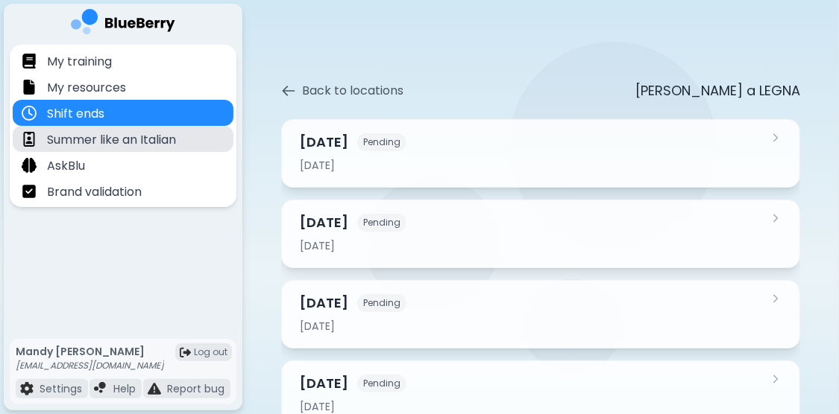
click at [133, 139] on p "Summer like an Italian" at bounding box center [111, 140] width 129 height 18
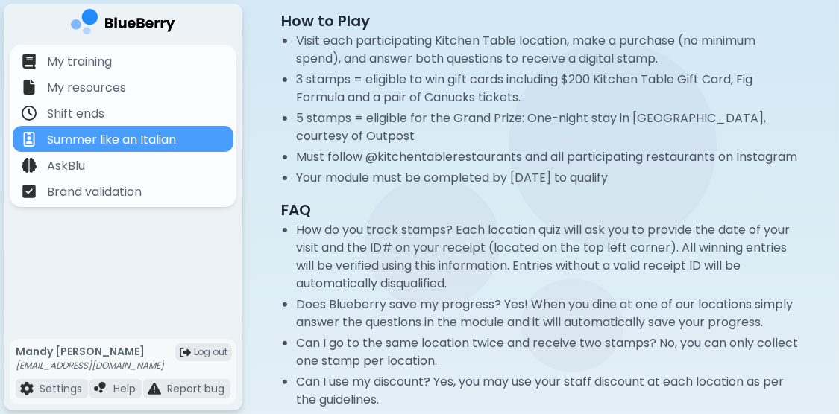
scroll to position [100, 0]
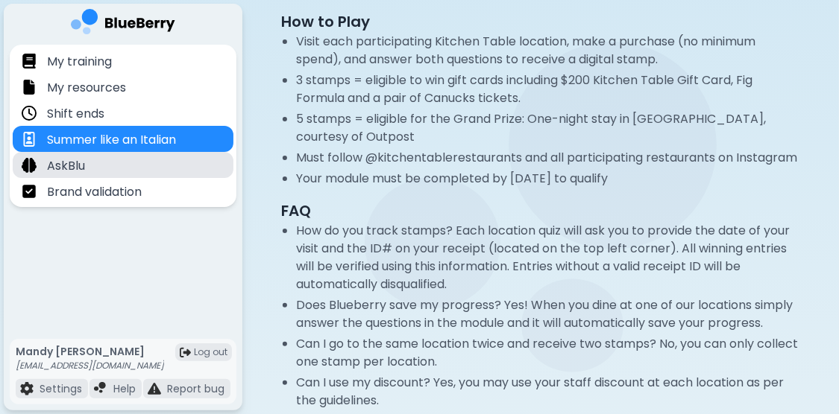
click at [40, 171] on div "AskBlu" at bounding box center [53, 165] width 63 height 17
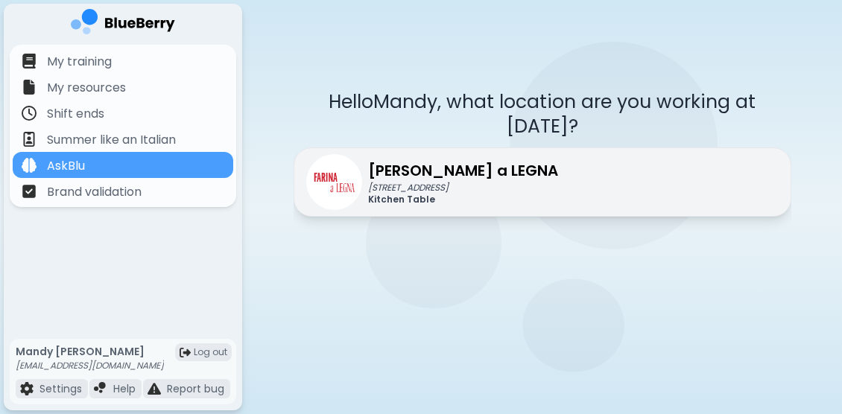
click at [394, 160] on p "[PERSON_NAME] a LEGNA" at bounding box center [463, 171] width 190 height 22
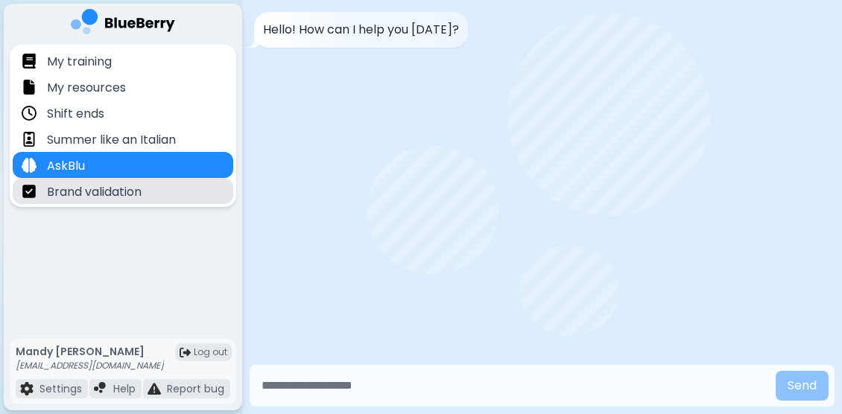
click at [116, 186] on p "Brand validation" at bounding box center [94, 192] width 95 height 18
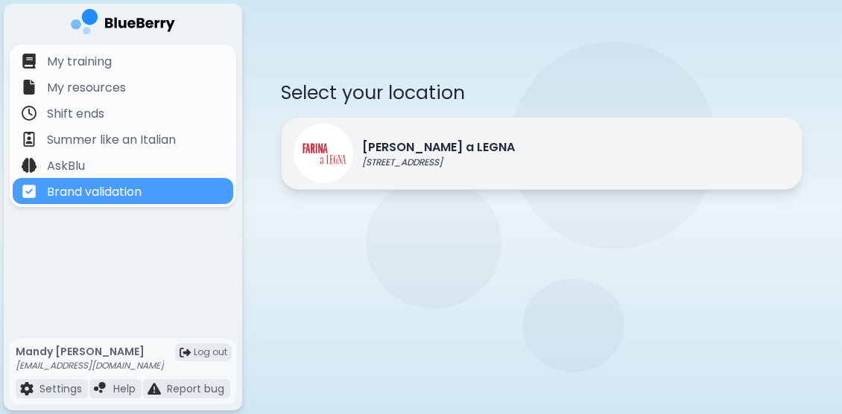
click at [384, 159] on p "[STREET_ADDRESS]" at bounding box center [438, 163] width 153 height 12
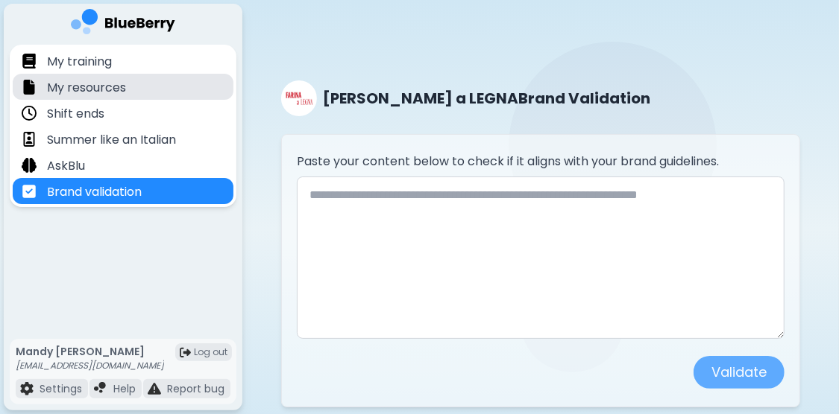
click at [98, 89] on p "My resources" at bounding box center [86, 88] width 79 height 18
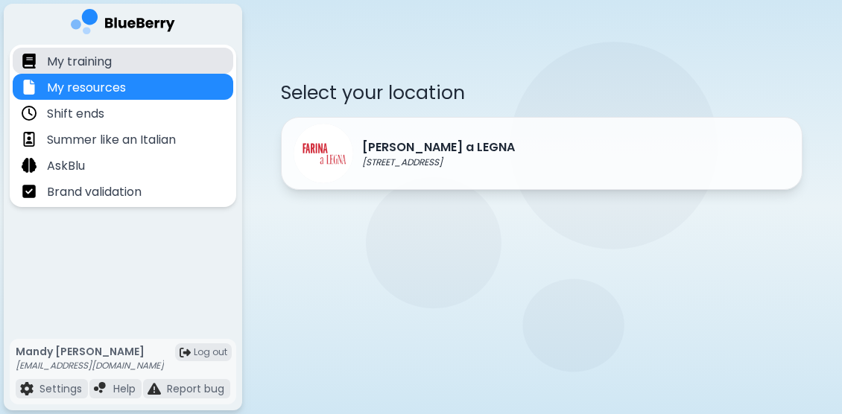
click at [99, 60] on p "My training" at bounding box center [79, 62] width 65 height 18
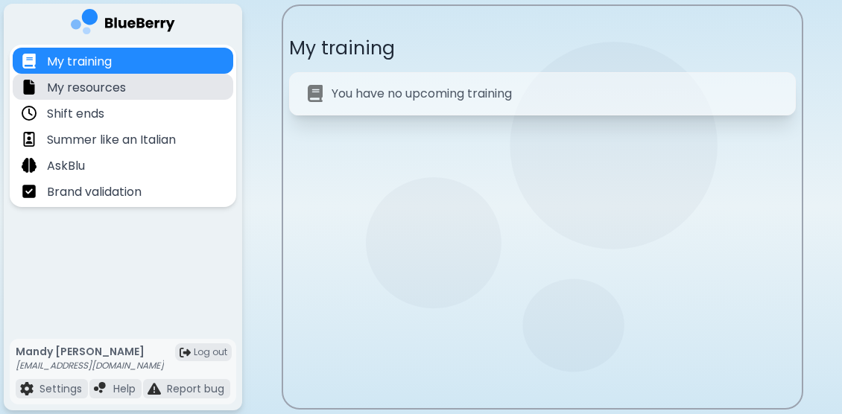
click at [98, 83] on p "My resources" at bounding box center [86, 88] width 79 height 18
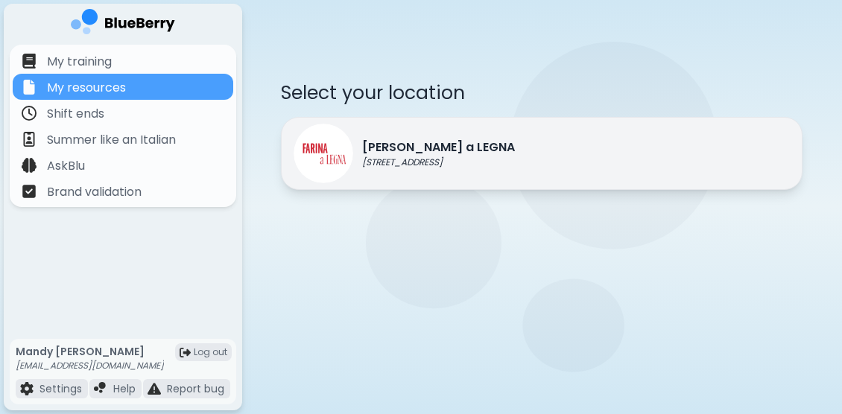
click at [414, 145] on p "[PERSON_NAME] a LEGNA" at bounding box center [438, 148] width 153 height 18
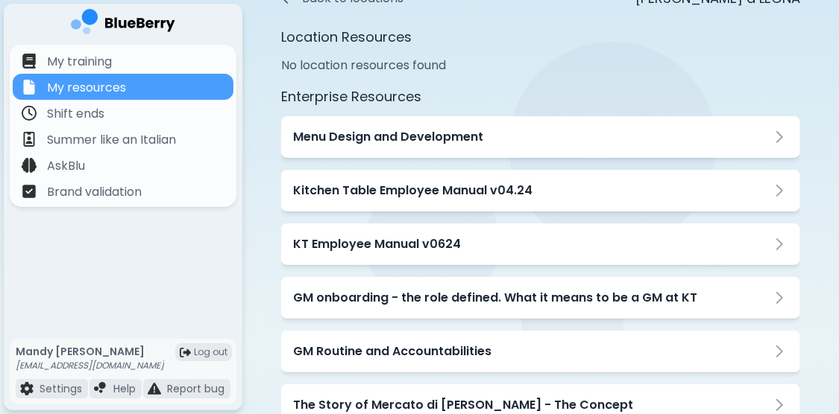
scroll to position [93, 0]
click at [414, 145] on div "Menu Design and Development" at bounding box center [540, 137] width 519 height 42
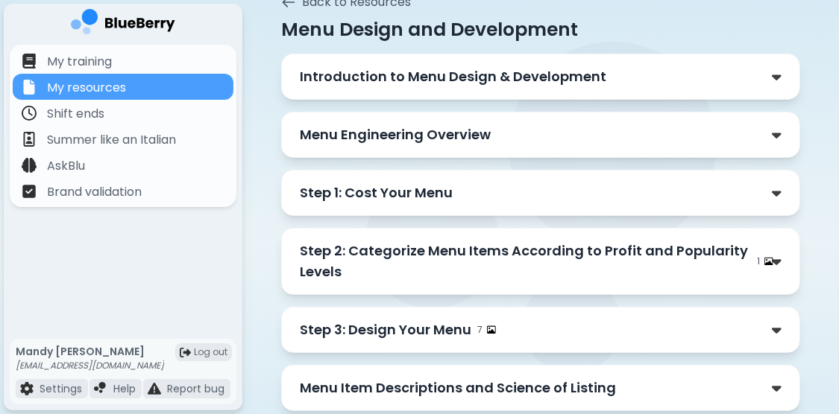
click at [402, 194] on p "Step 1: Cost Your Menu" at bounding box center [376, 193] width 153 height 21
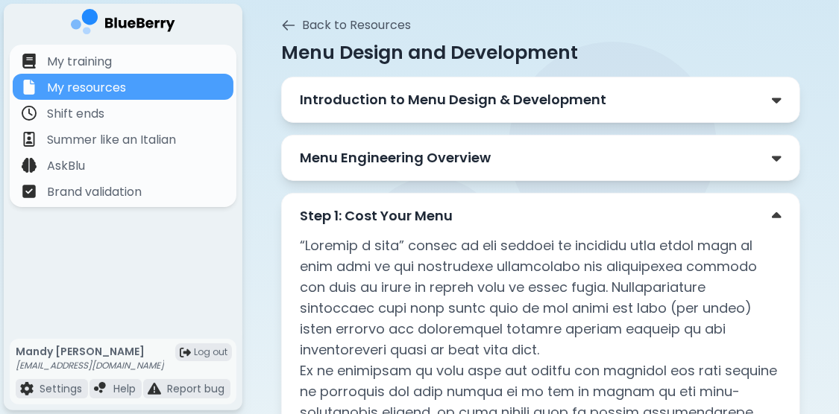
scroll to position [0, 0]
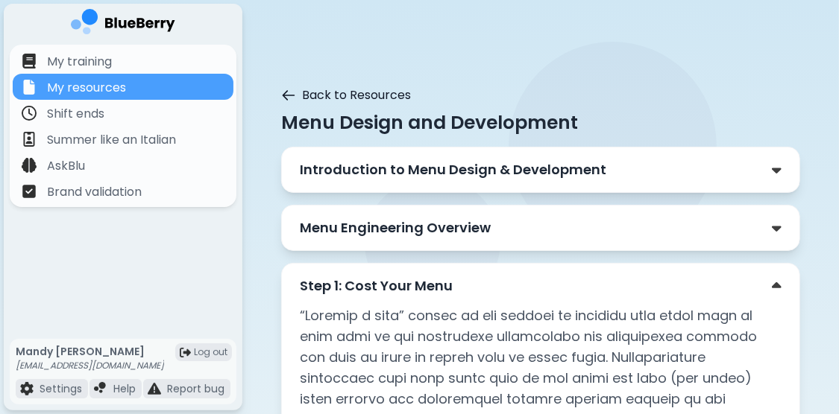
click at [285, 92] on icon at bounding box center [288, 95] width 11 height 9
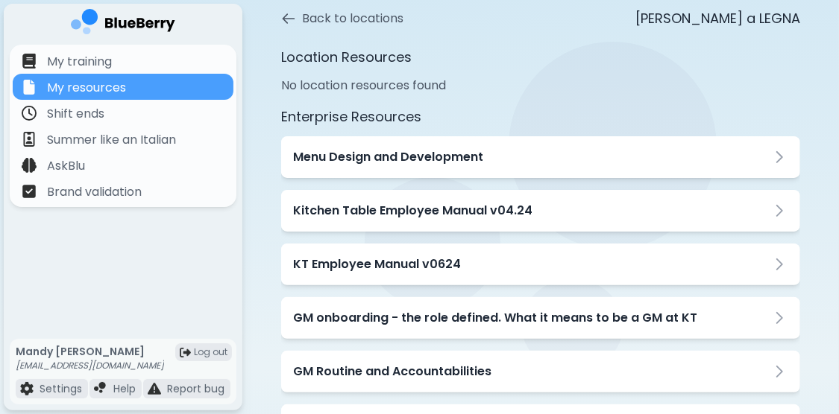
scroll to position [73, 0]
click at [349, 205] on h3 "Kitchen Table Employee Manual v04.24" at bounding box center [412, 210] width 239 height 18
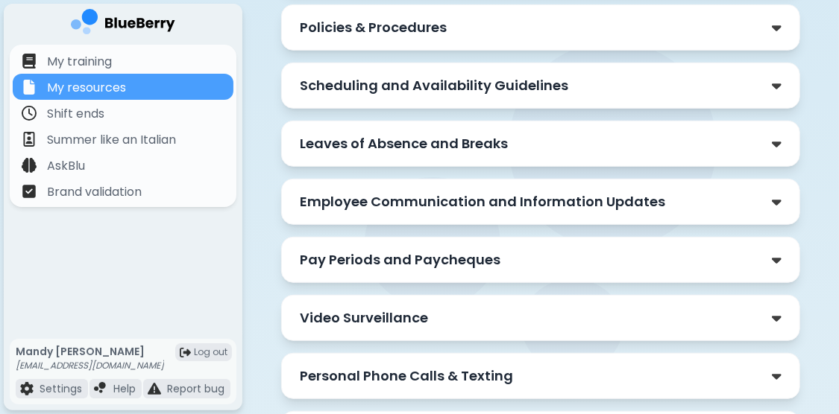
scroll to position [386, 0]
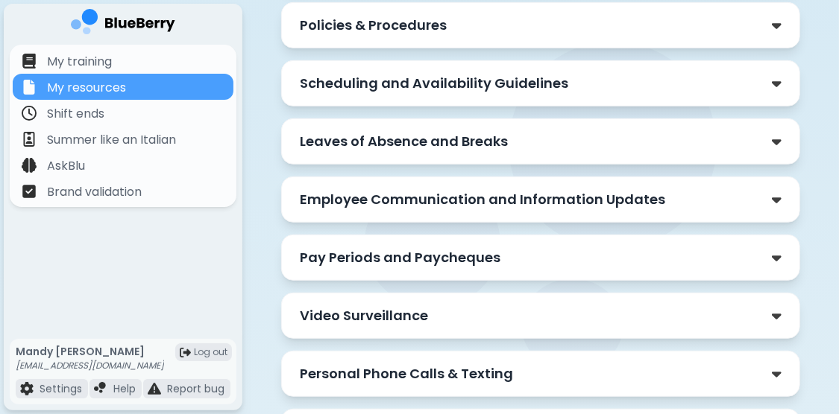
click at [517, 247] on div "Pay Periods and Paycheques" at bounding box center [541, 257] width 482 height 21
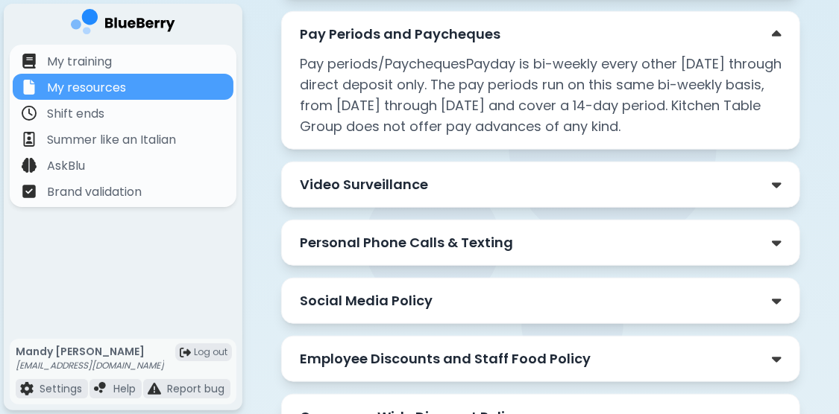
scroll to position [611, 0]
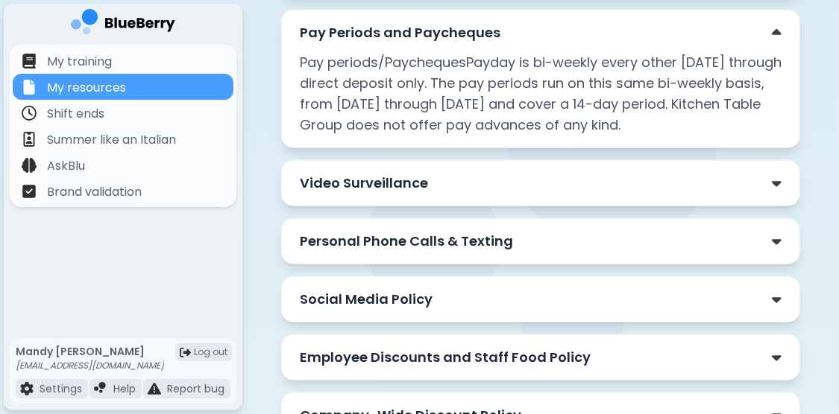
click at [628, 174] on div "Video Surveillance" at bounding box center [541, 183] width 482 height 21
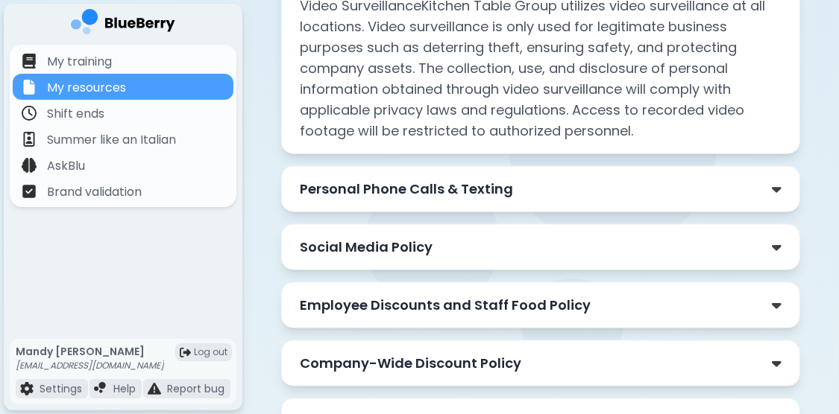
scroll to position [818, 0]
click at [628, 179] on div "Personal Phone Calls & Texting" at bounding box center [541, 189] width 482 height 21
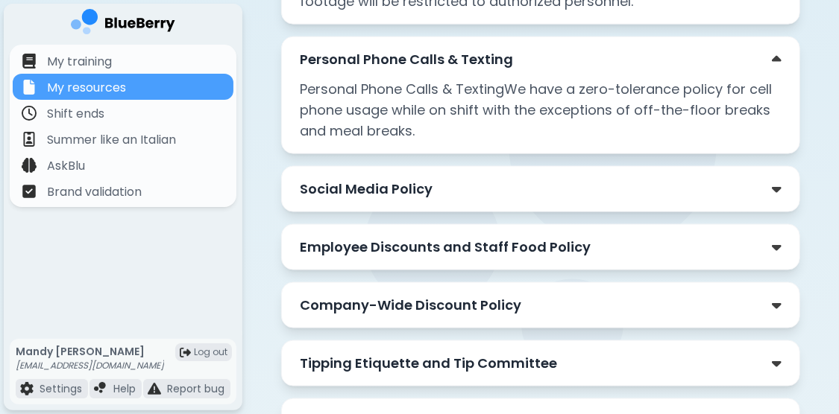
scroll to position [950, 0]
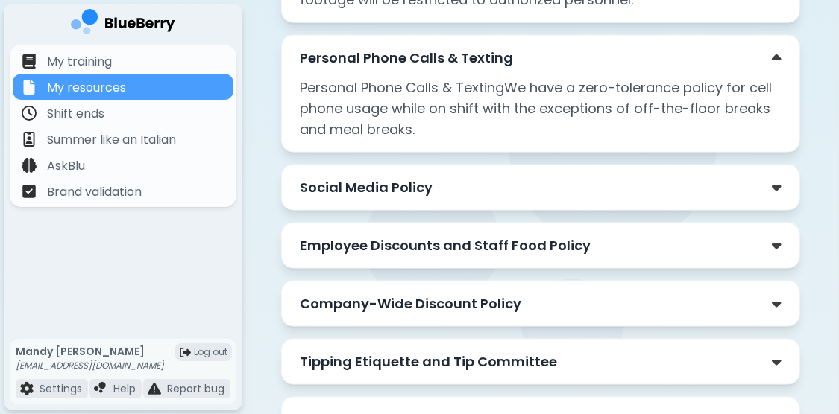
click at [528, 352] on p "Tipping Etiquette and Tip Committee" at bounding box center [428, 362] width 257 height 21
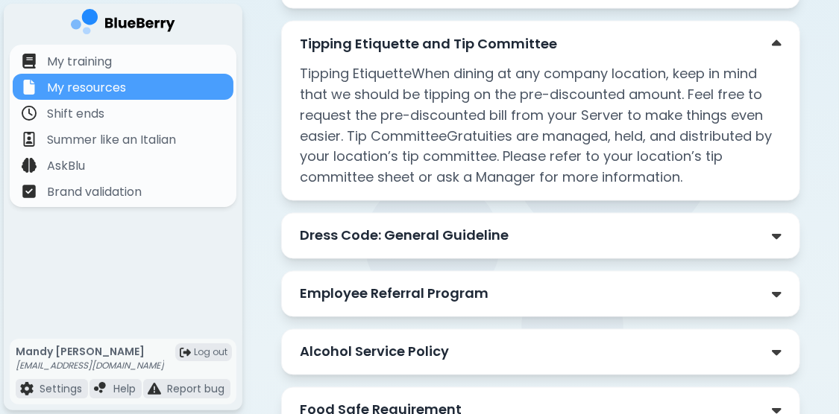
scroll to position [1269, 0]
click at [479, 230] on p "Dress Code: General Guideline" at bounding box center [404, 235] width 209 height 21
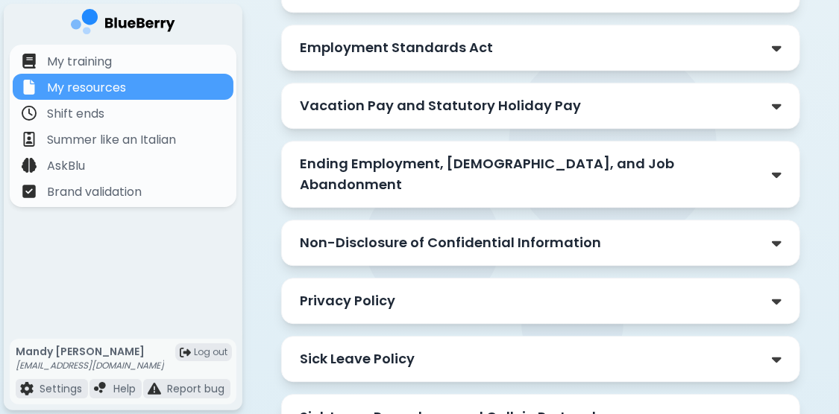
scroll to position [2075, 0]
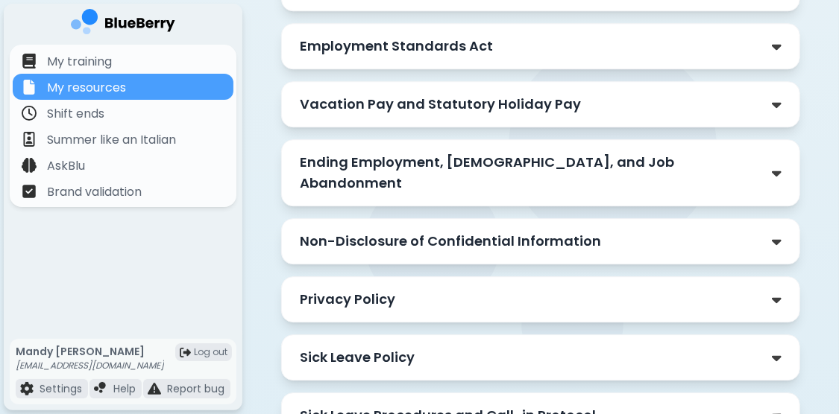
click at [558, 218] on div "Non-Disclosure of Confidential Information" at bounding box center [540, 241] width 519 height 46
click at [555, 231] on p "Non-Disclosure of Confidential Information" at bounding box center [450, 241] width 301 height 21
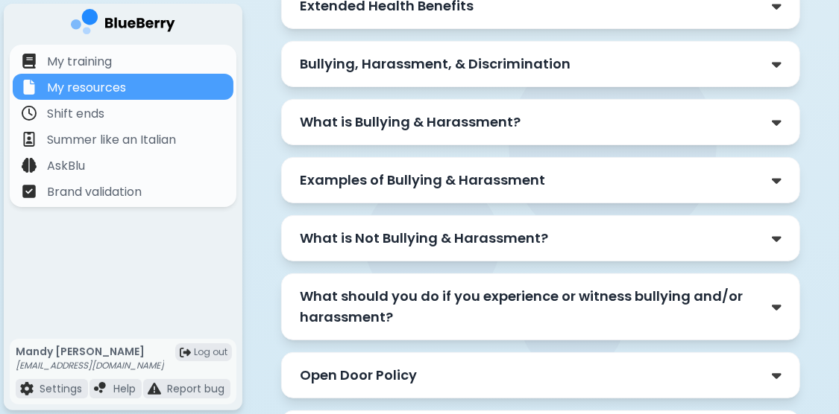
scroll to position [2949, 0]
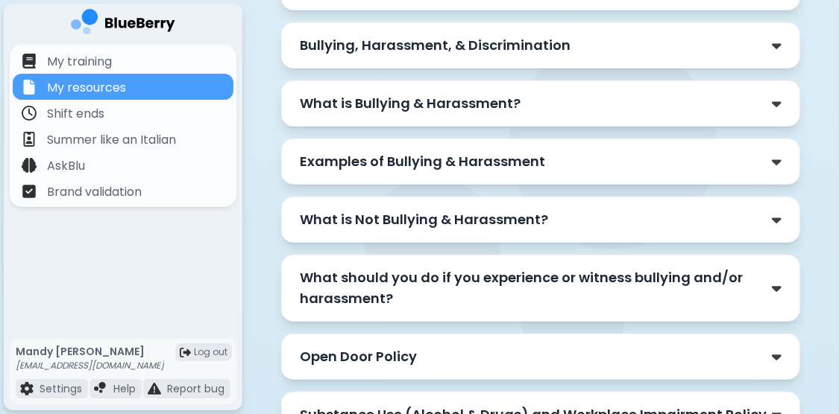
click at [581, 347] on div "Open Door Policy" at bounding box center [541, 357] width 482 height 21
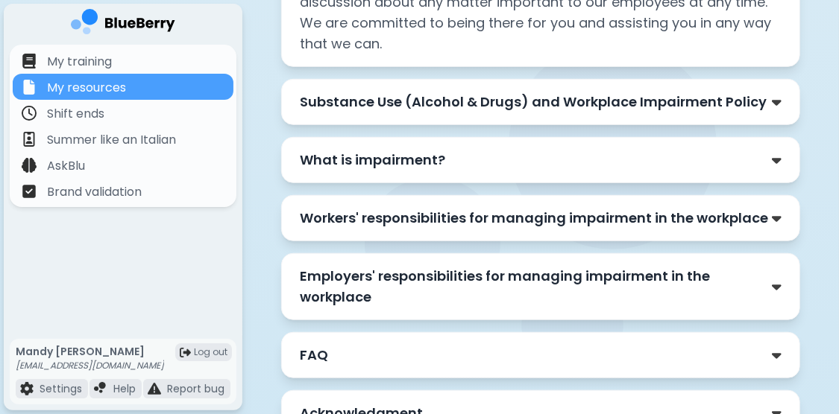
scroll to position [3382, 0]
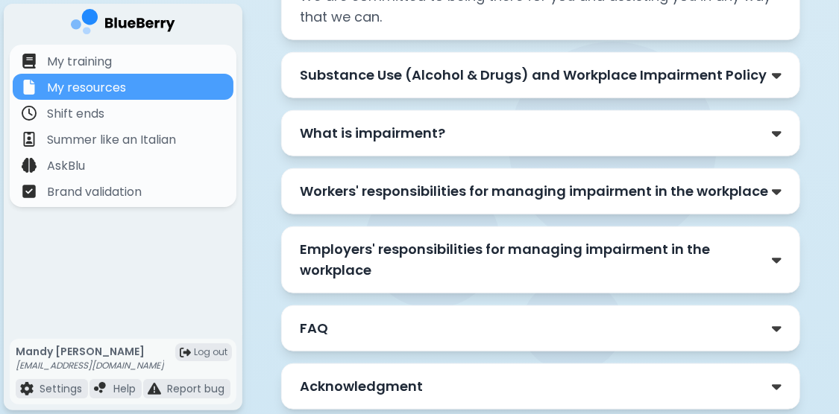
click at [581, 364] on div "Acknowledgment" at bounding box center [540, 387] width 519 height 46
click at [562, 376] on div "Acknowledgment" at bounding box center [541, 386] width 482 height 21
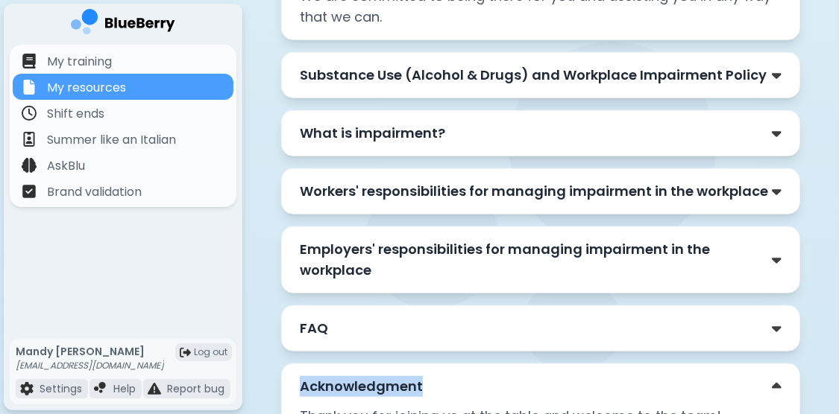
click at [562, 376] on div "Acknowledgment" at bounding box center [541, 386] width 482 height 21
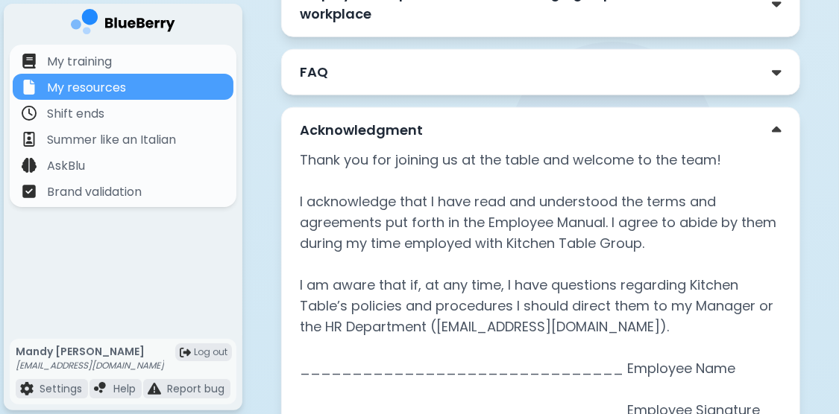
scroll to position [3639, 0]
click at [401, 319] on p "Thank you for joining us at the table and welcome to the team! I acknowledge th…" at bounding box center [541, 295] width 482 height 292
click at [397, 312] on p "Thank you for joining us at the table and welcome to the team! I acknowledge th…" at bounding box center [541, 295] width 482 height 292
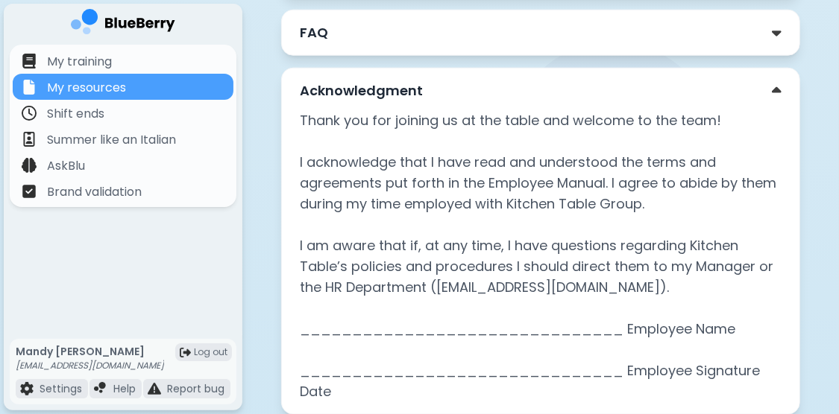
scroll to position [3682, 0]
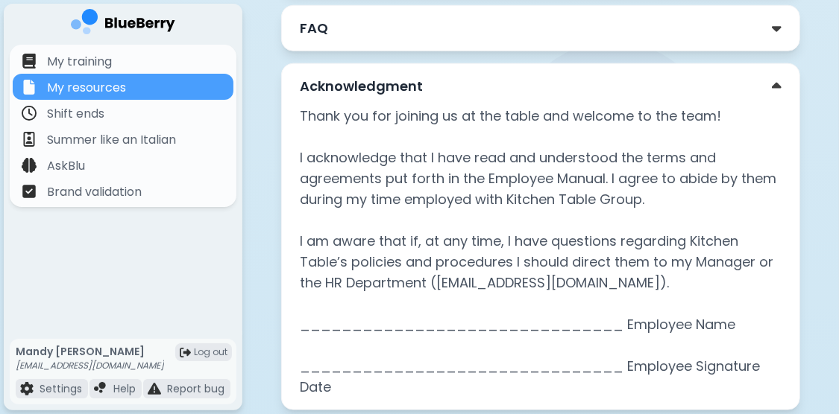
click at [473, 271] on p "Thank you for joining us at the table and welcome to the team! I acknowledge th…" at bounding box center [541, 252] width 482 height 292
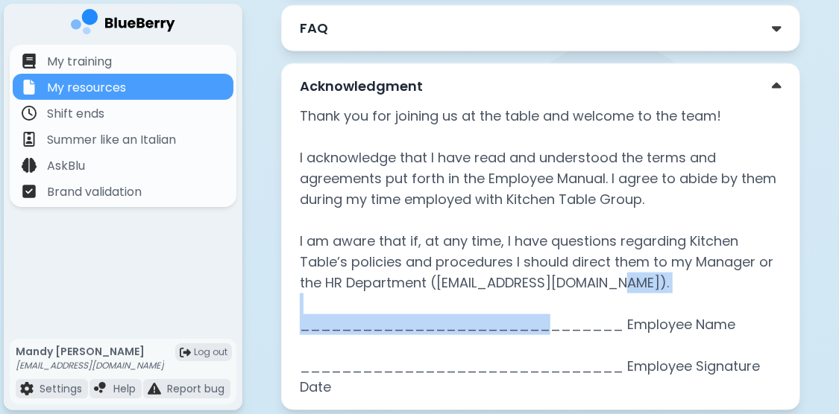
click at [473, 271] on p "Thank you for joining us at the table and welcome to the team! I acknowledge th…" at bounding box center [541, 252] width 482 height 292
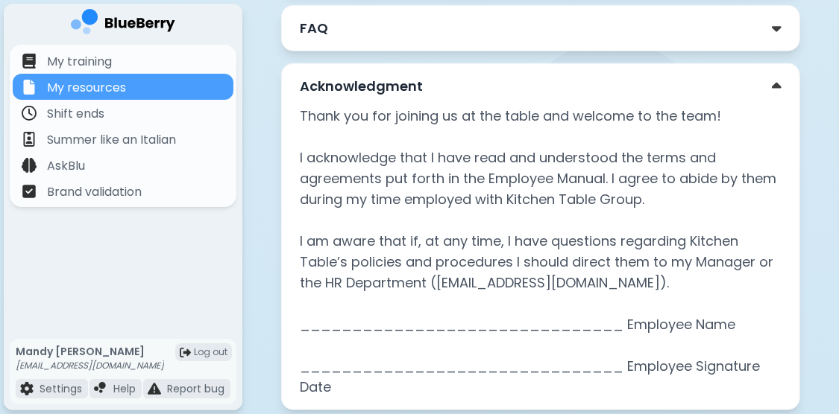
click at [382, 262] on p "Thank you for joining us at the table and welcome to the team! I acknowledge th…" at bounding box center [541, 252] width 482 height 292
click at [380, 276] on p "Thank you for joining us at the table and welcome to the team! I acknowledge th…" at bounding box center [541, 252] width 482 height 292
click at [373, 317] on p "Thank you for joining us at the table and welcome to the team! I acknowledge th…" at bounding box center [541, 252] width 482 height 292
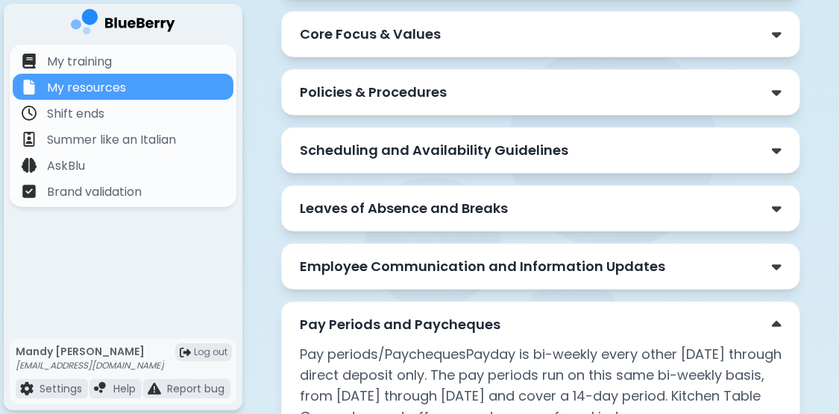
scroll to position [319, 0]
click at [370, 157] on div "Scheduling and Availability Guidelines" at bounding box center [540, 150] width 519 height 46
click at [369, 154] on p "Scheduling and Availability Guidelines" at bounding box center [434, 150] width 268 height 21
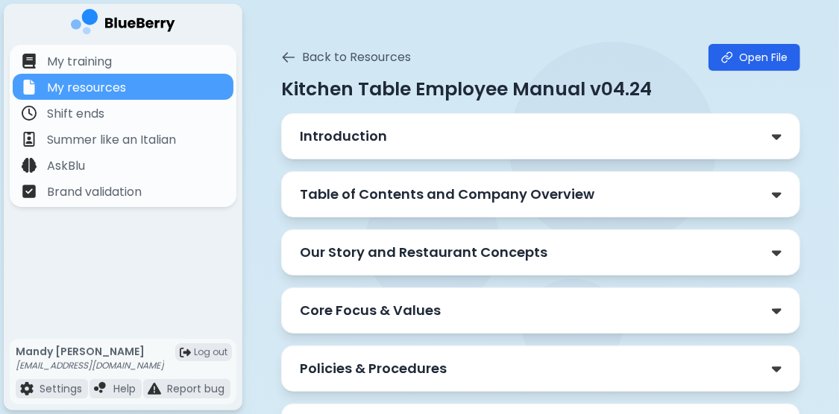
scroll to position [0, 0]
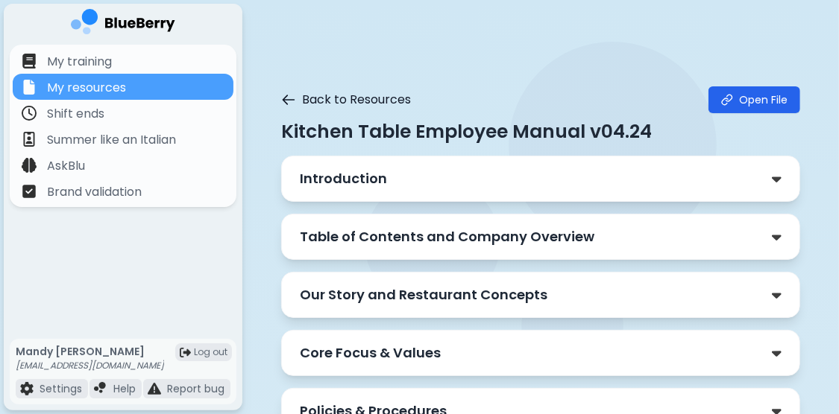
click at [287, 103] on icon at bounding box center [288, 99] width 11 height 9
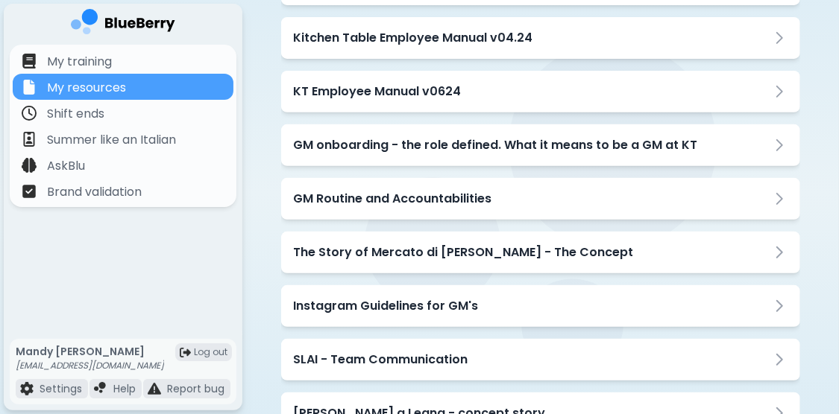
scroll to position [244, 0]
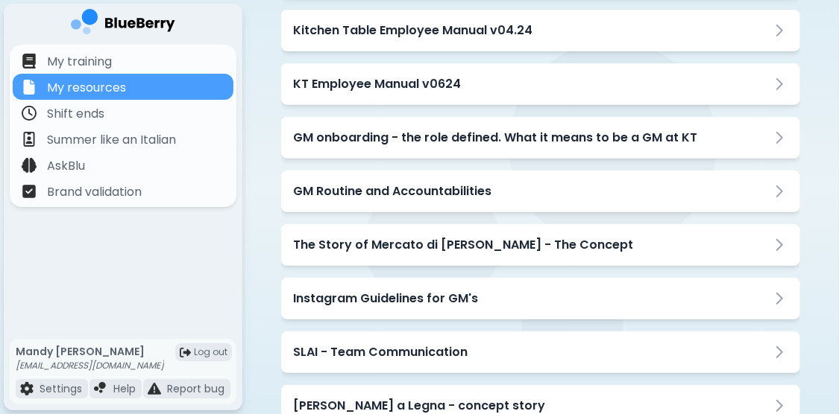
click at [431, 189] on h3 "GM Routine and Accountabilities" at bounding box center [392, 192] width 198 height 18
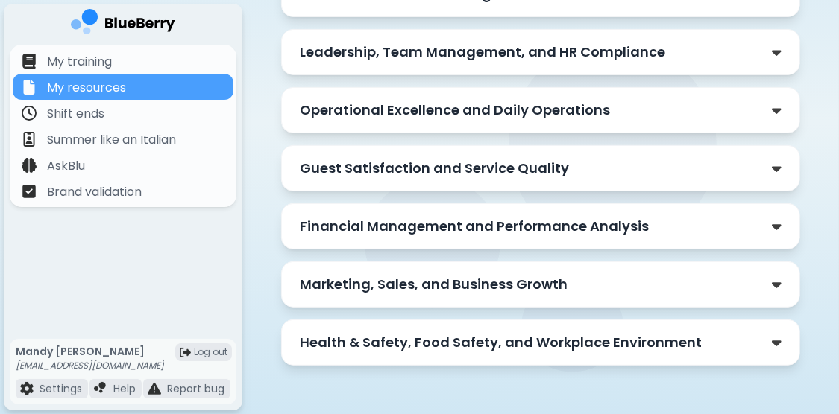
scroll to position [0, 0]
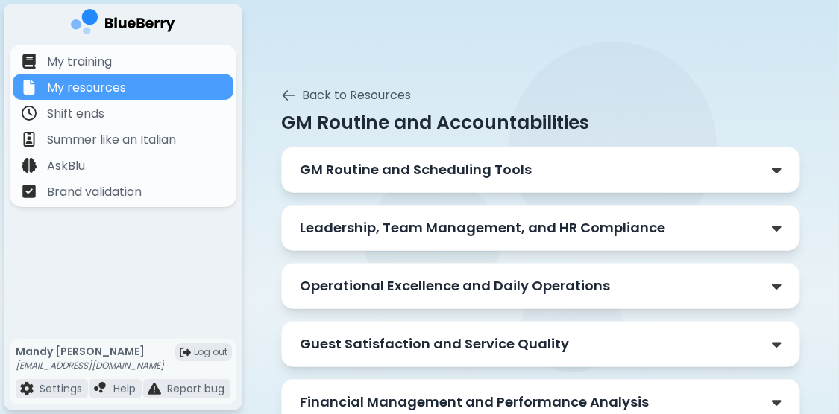
click at [430, 160] on p "GM Routine and Scheduling Tools" at bounding box center [416, 170] width 232 height 21
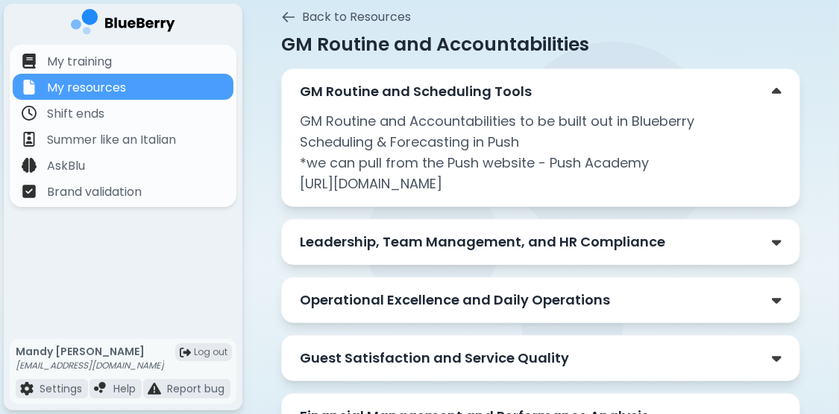
scroll to position [80, 0]
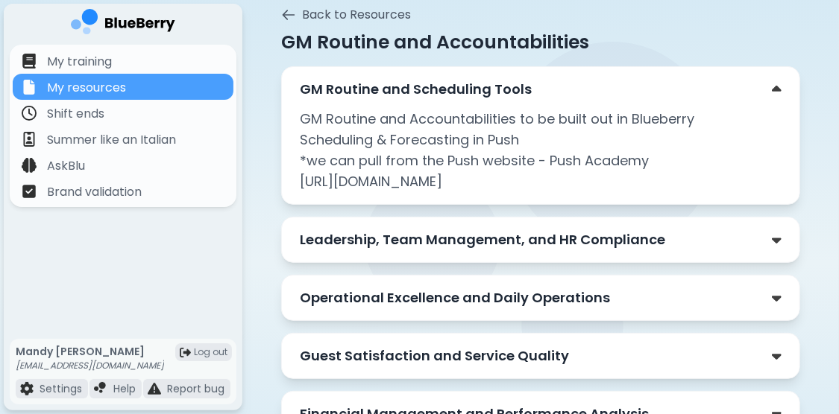
click at [367, 234] on p "Leadership, Team Management, and HR Compliance" at bounding box center [482, 240] width 365 height 21
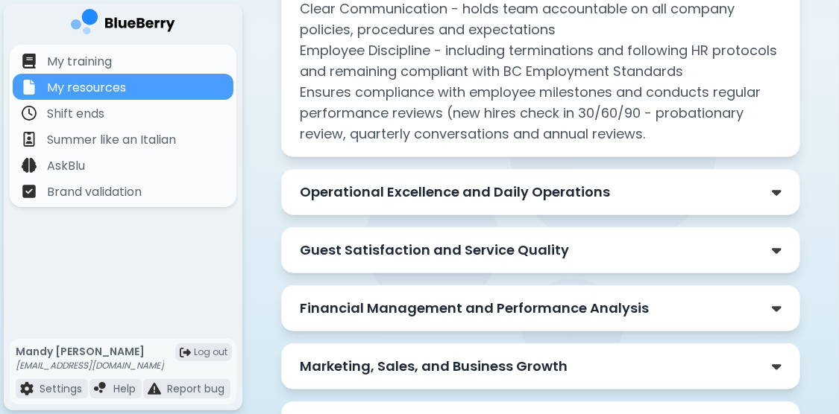
scroll to position [426, 0]
click at [370, 191] on p "Operational Excellence and Daily Operations" at bounding box center [455, 191] width 310 height 21
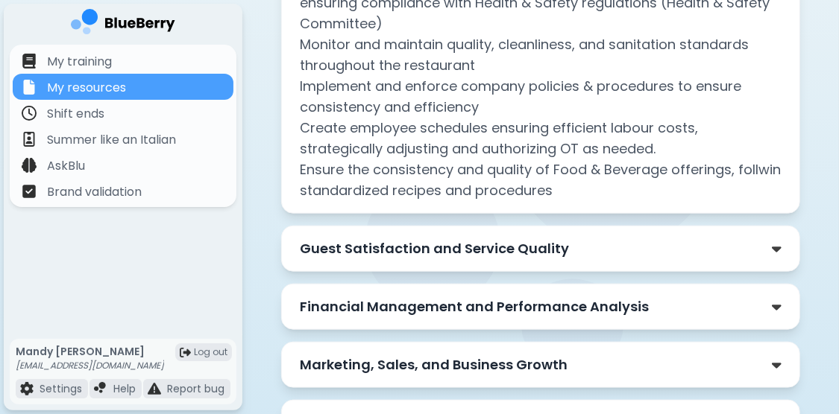
scroll to position [686, 0]
click at [470, 240] on p "Guest Satisfaction and Service Quality" at bounding box center [434, 248] width 269 height 21
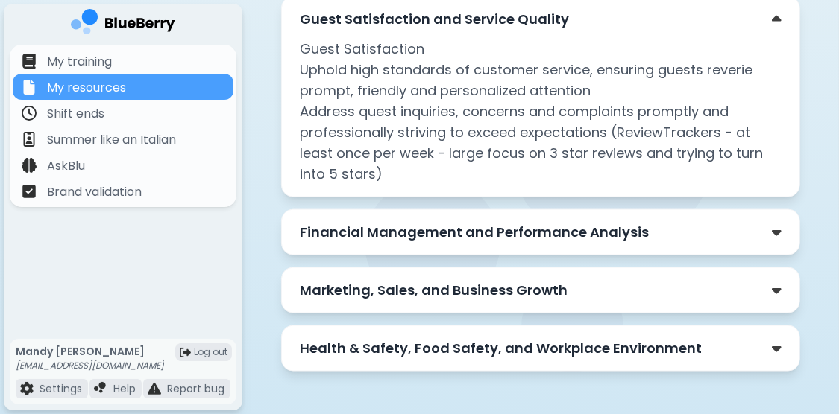
scroll to position [921, 0]
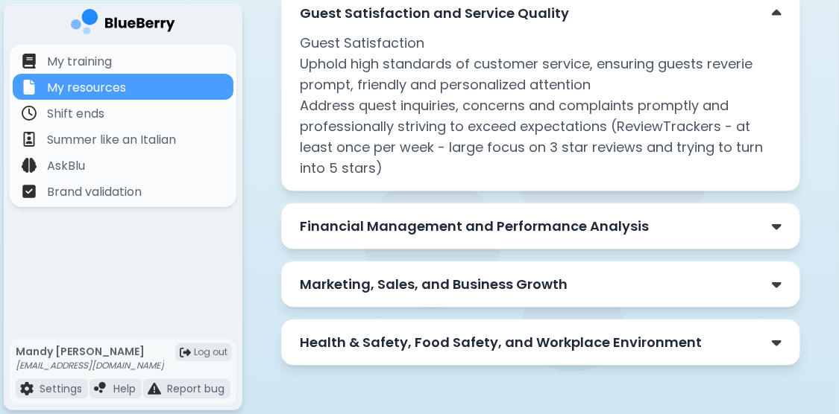
click at [561, 221] on p "Financial Management and Performance Analysis" at bounding box center [474, 226] width 349 height 21
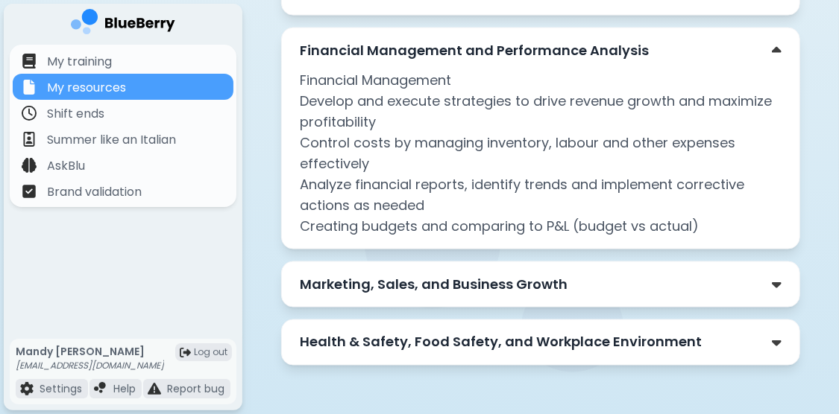
scroll to position [1096, 0]
click at [570, 282] on div "Marketing, Sales, and Business Growth" at bounding box center [541, 285] width 482 height 21
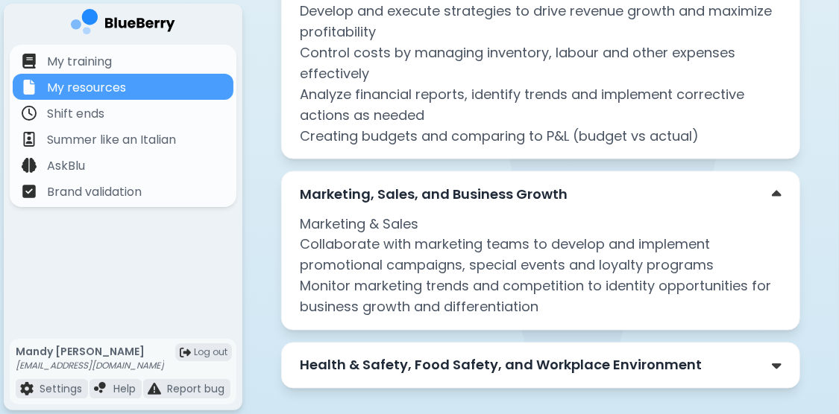
scroll to position [1210, 0]
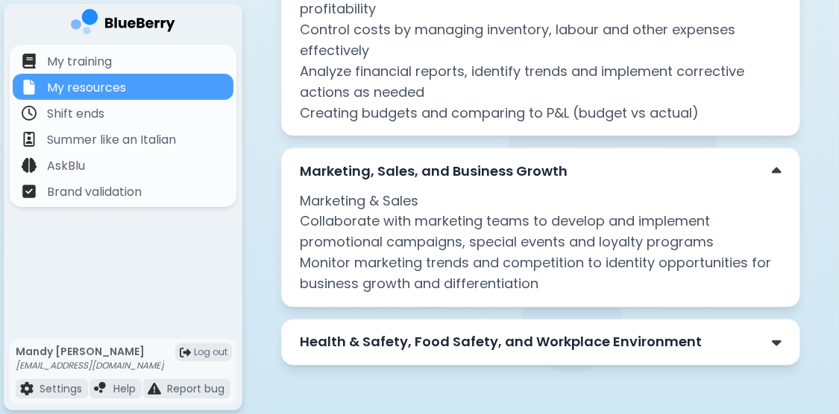
click at [578, 326] on div "Health & Safety, Food Safety, and Workplace Environment" at bounding box center [540, 343] width 519 height 46
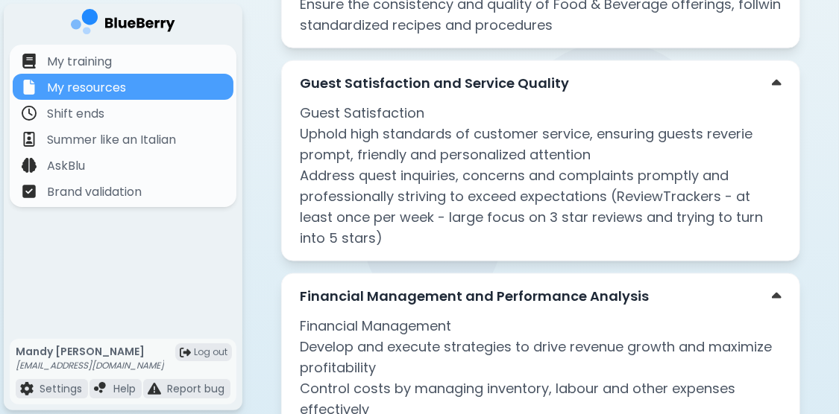
scroll to position [846, 0]
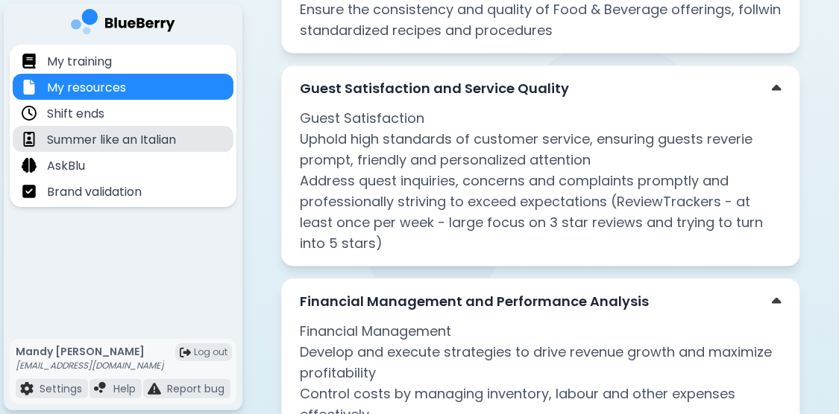
click at [162, 136] on p "Summer like an Italian" at bounding box center [111, 140] width 129 height 18
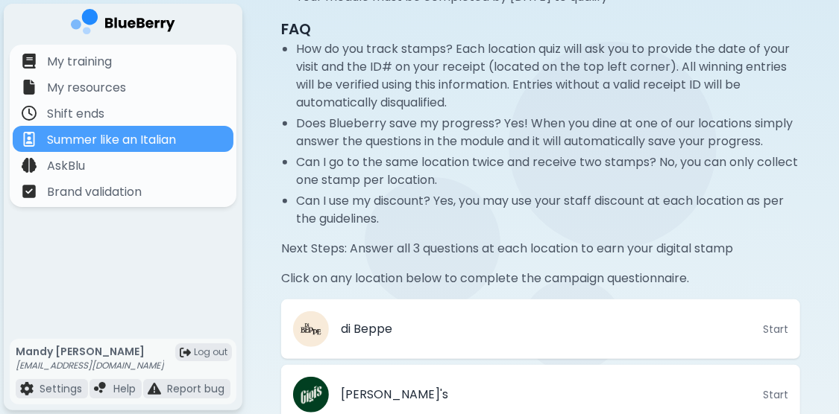
scroll to position [272, 0]
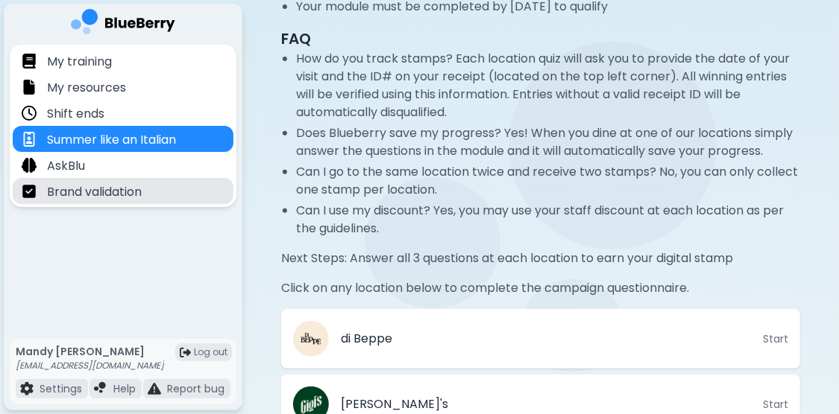
click at [135, 191] on p "Brand validation" at bounding box center [94, 192] width 95 height 18
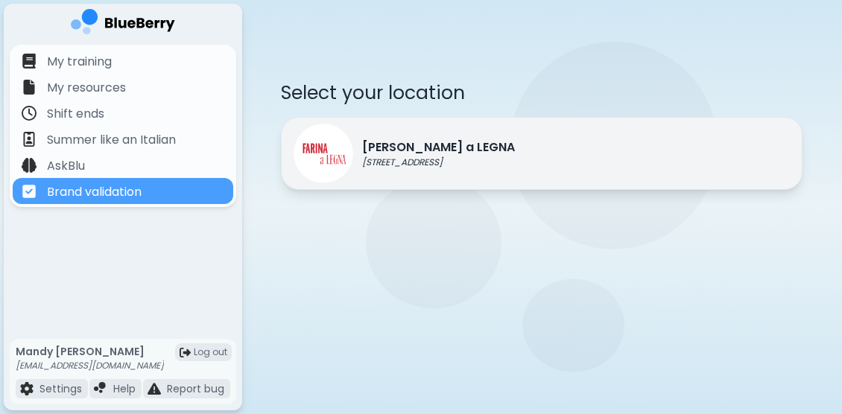
click at [455, 165] on p "[STREET_ADDRESS]" at bounding box center [438, 163] width 153 height 12
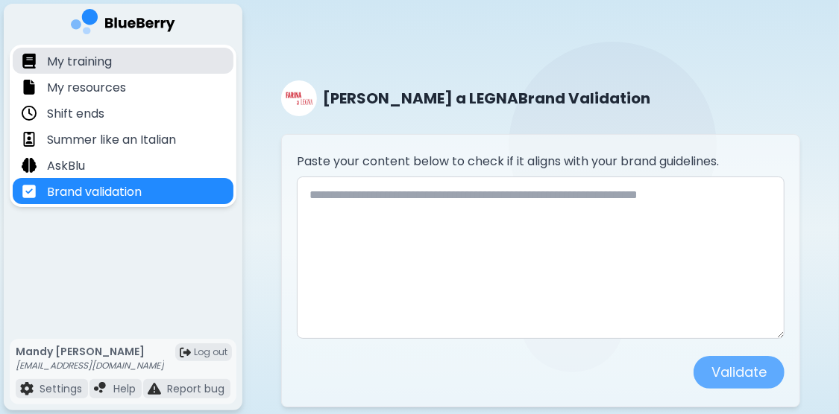
click at [130, 69] on div "My training" at bounding box center [123, 61] width 221 height 26
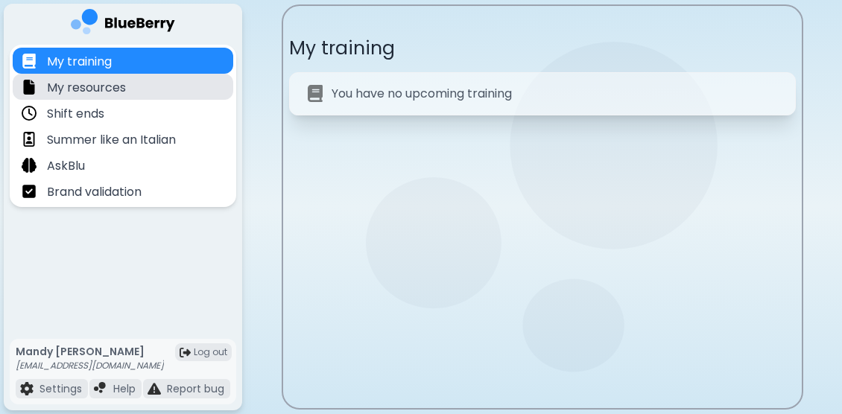
click at [78, 92] on p "My resources" at bounding box center [86, 88] width 79 height 18
